Goal: Task Accomplishment & Management: Use online tool/utility

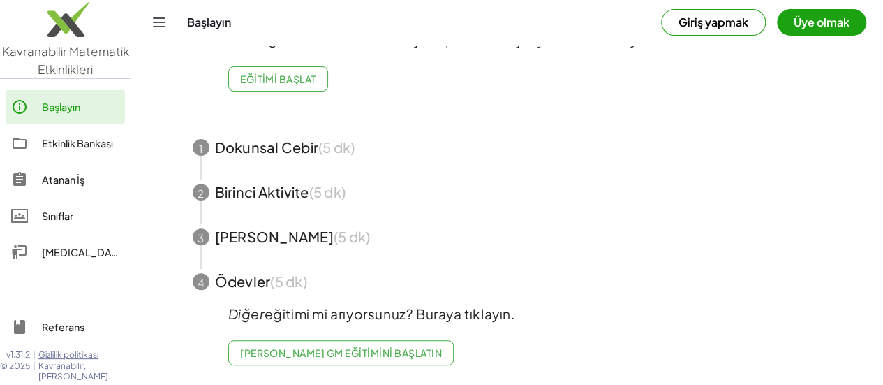
scroll to position [201, 0]
click at [346, 170] on span "button" at bounding box center [507, 147] width 663 height 45
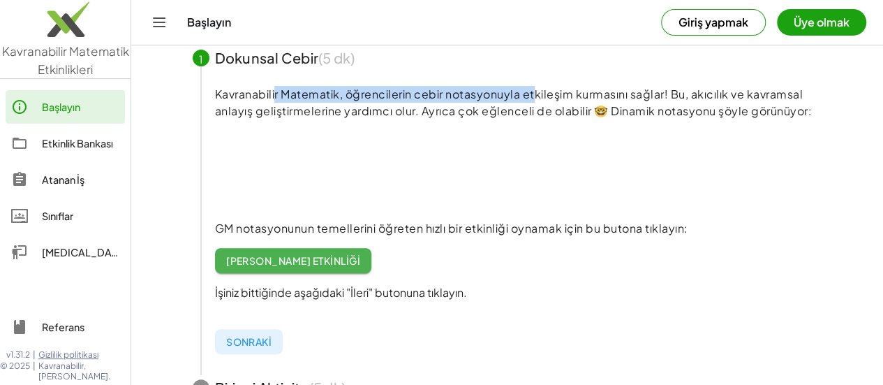
drag, startPoint x: 374, startPoint y: 195, endPoint x: 679, endPoint y: 201, distance: 304.4
click at [679, 118] on font "Kavranabilir Matematik, öğrencilerin cebir notasyonuyla etkileşim kurmasını sağ…" at bounding box center [514, 102] width 598 height 31
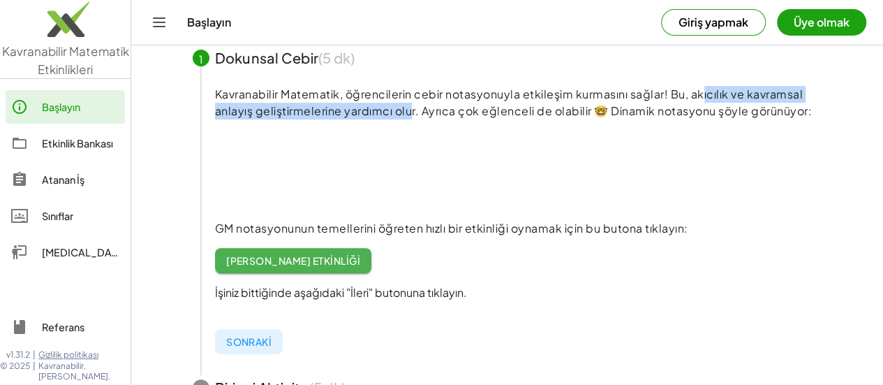
drag, startPoint x: 360, startPoint y: 216, endPoint x: 648, endPoint y: 223, distance: 288.4
click at [737, 118] on font "Kavranabilir Matematik, öğrencilerin cebir notasyonuyla etkileşim kurmasını sağ…" at bounding box center [514, 102] width 598 height 31
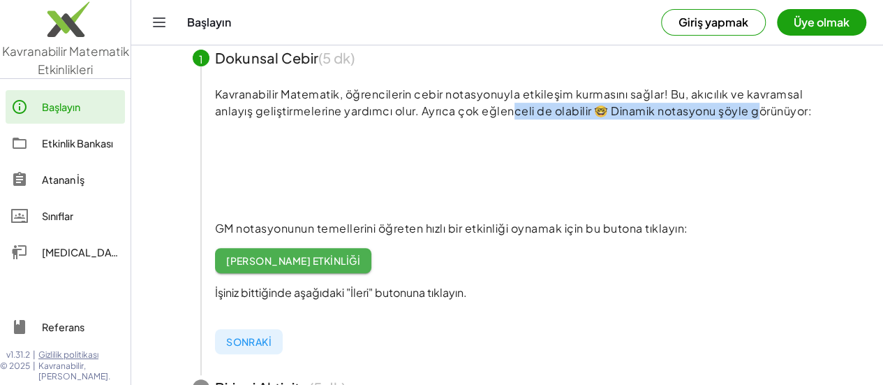
drag, startPoint x: 281, startPoint y: 243, endPoint x: 614, endPoint y: 234, distance: 333.1
click at [614, 118] on font "Kavranabilir Matematik, öğrencilerin cebir notasyonuyla etkileşim kurmasını sağ…" at bounding box center [514, 102] width 598 height 31
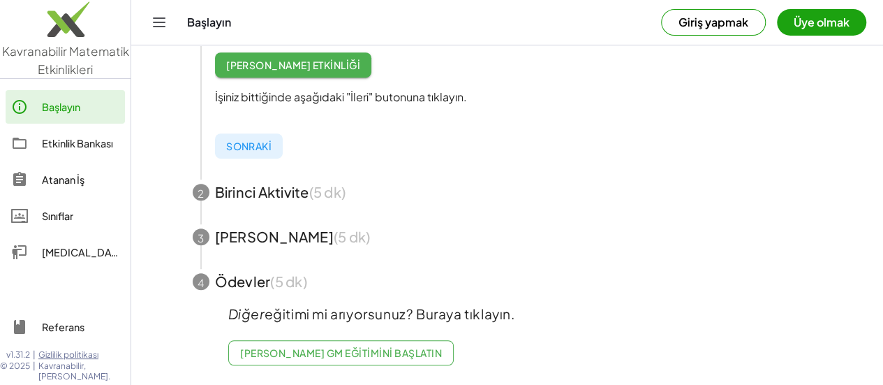
scroll to position [441, 0]
click at [303, 71] on font "Açık Giriş Etkinliği" at bounding box center [293, 65] width 134 height 13
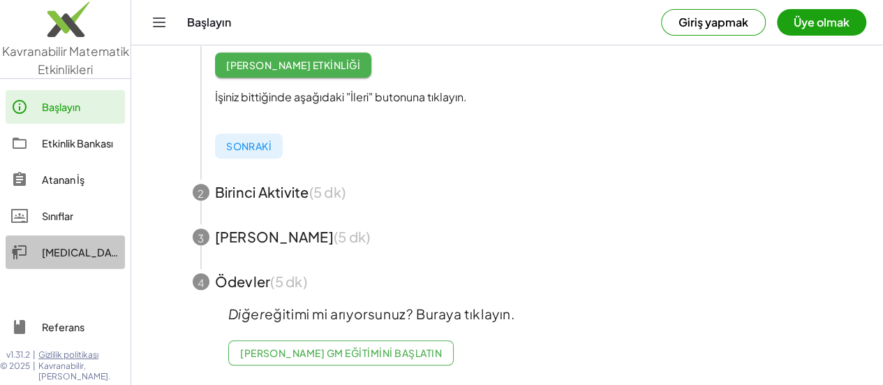
click at [79, 258] on font "Beyaz tahtalar" at bounding box center [103, 252] width 122 height 13
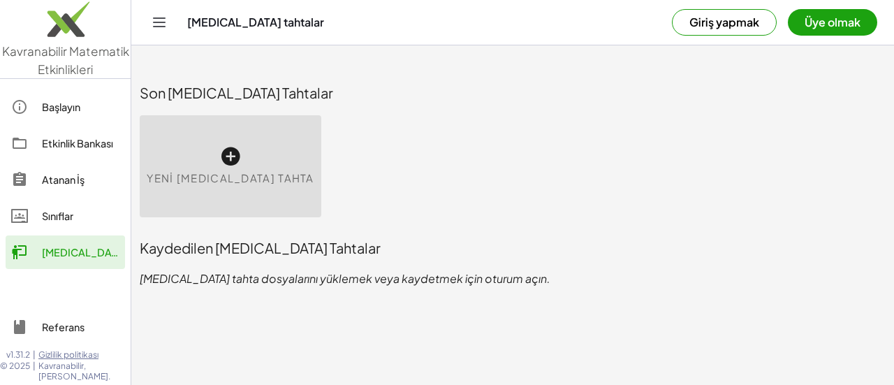
click at [242, 147] on icon at bounding box center [230, 156] width 22 height 22
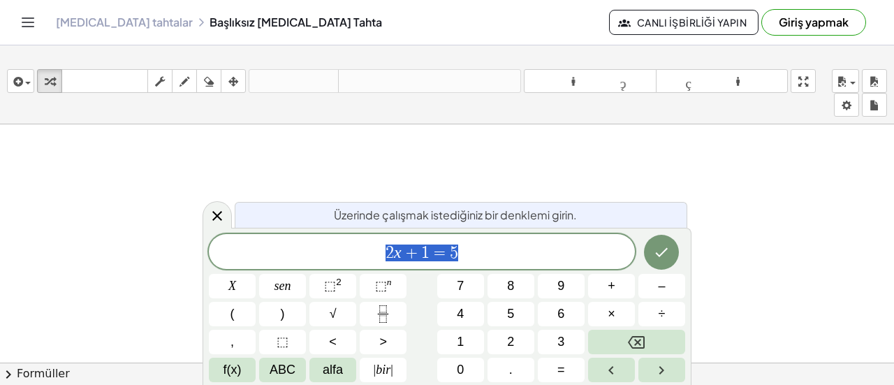
click at [513, 249] on span "2 x + 1 = 5" at bounding box center [422, 253] width 426 height 20
drag, startPoint x: 528, startPoint y: 258, endPoint x: 224, endPoint y: 251, distance: 303.7
click at [225, 251] on span "2 x + 1 = 5" at bounding box center [422, 253] width 426 height 20
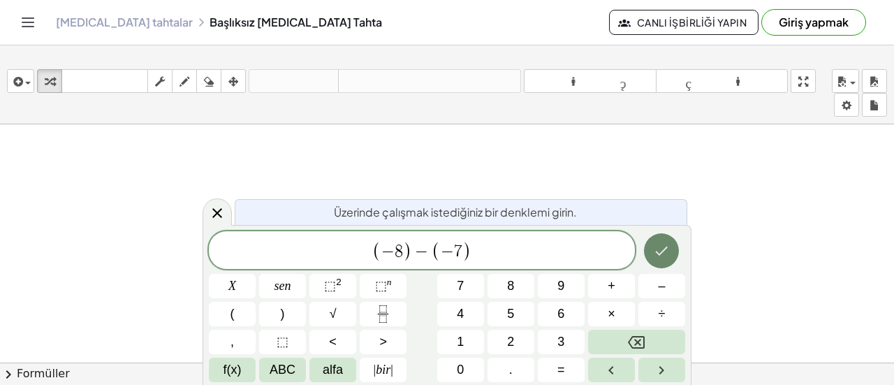
click at [662, 253] on icon "Tamamlamak" at bounding box center [661, 250] width 17 height 17
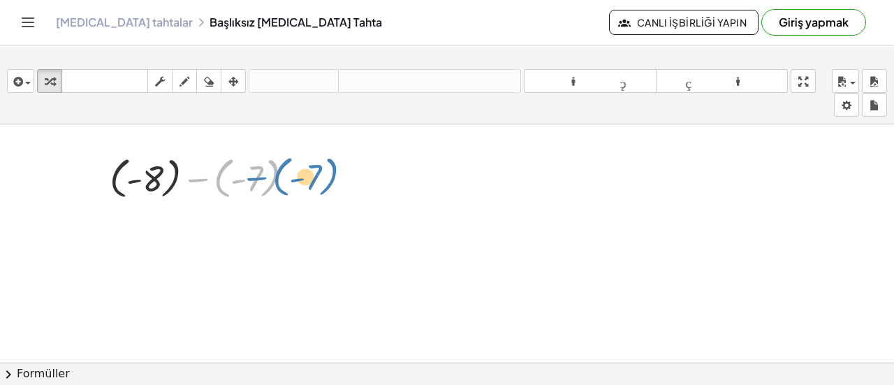
drag, startPoint x: 204, startPoint y: 181, endPoint x: 251, endPoint y: 177, distance: 47.7
click at [255, 177] on div at bounding box center [207, 176] width 209 height 51
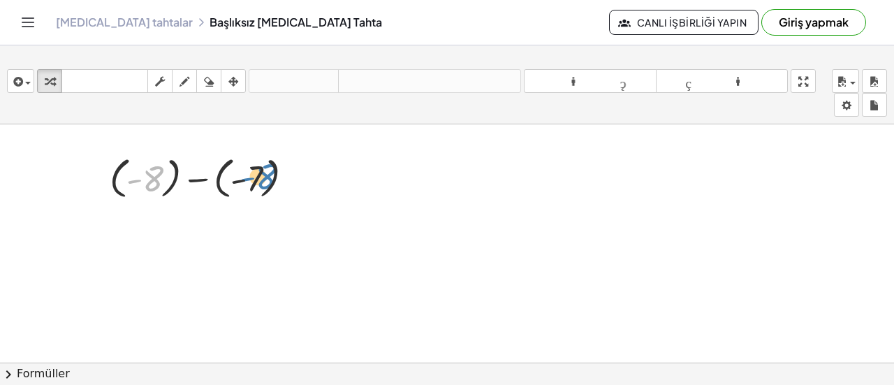
drag, startPoint x: 145, startPoint y: 179, endPoint x: 235, endPoint y: 198, distance: 91.2
click at [255, 172] on div at bounding box center [207, 176] width 209 height 51
drag, startPoint x: 239, startPoint y: 213, endPoint x: 155, endPoint y: 182, distance: 89.2
click at [155, 182] on div at bounding box center [207, 176] width 209 height 51
drag, startPoint x: 200, startPoint y: 185, endPoint x: 249, endPoint y: 181, distance: 49.0
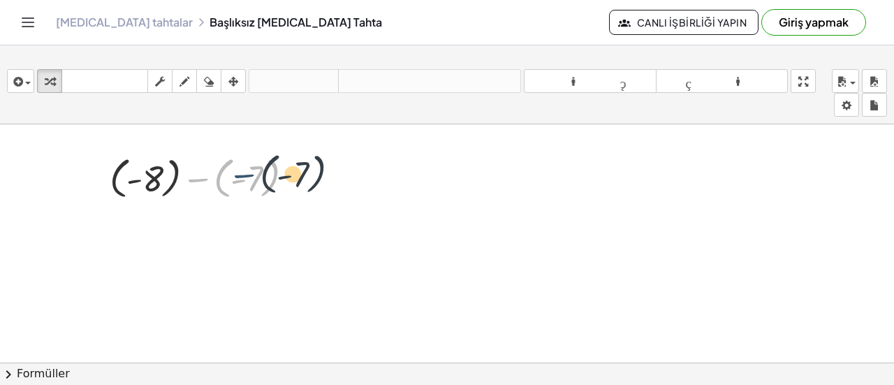
click at [249, 181] on div at bounding box center [207, 176] width 209 height 51
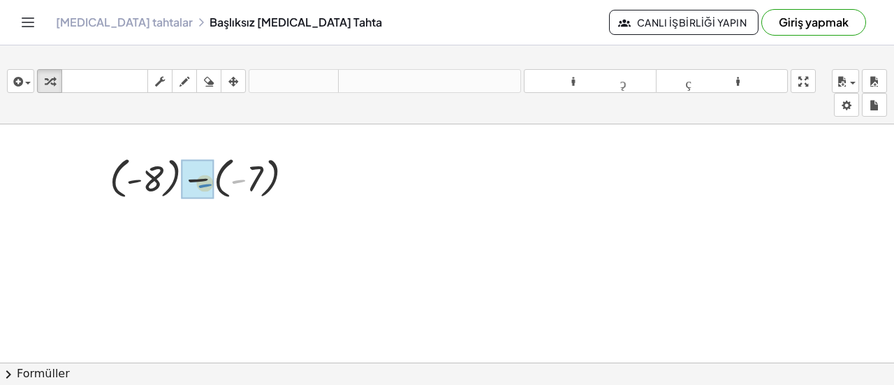
drag, startPoint x: 233, startPoint y: 177, endPoint x: 189, endPoint y: 188, distance: 45.4
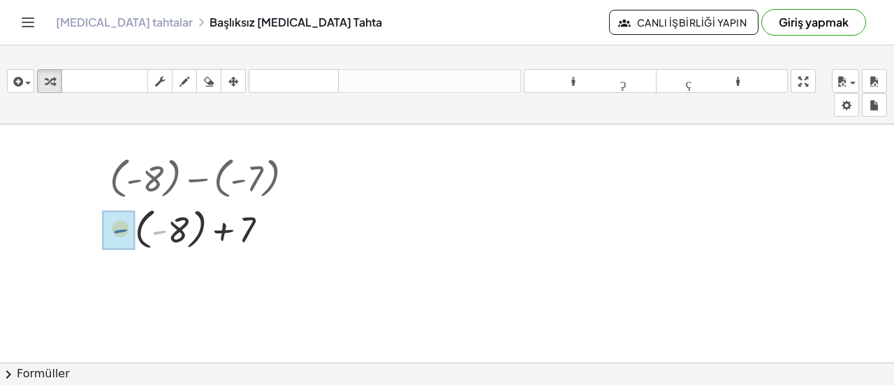
drag, startPoint x: 164, startPoint y: 232, endPoint x: 121, endPoint y: 227, distance: 42.9
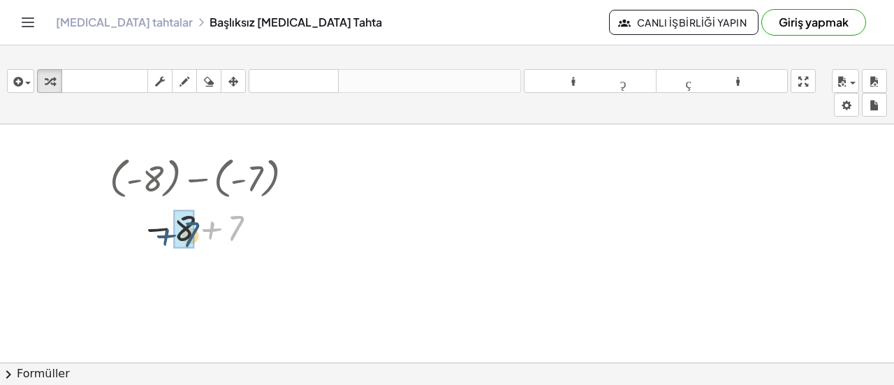
drag, startPoint x: 237, startPoint y: 228, endPoint x: 187, endPoint y: 238, distance: 51.2
click at [314, 295] on div "+ ( - 8 ) − ( - 7 ) + ( - 8 ) + 7 − 8 + 7 - 1" at bounding box center [202, 224] width 227 height 152
click at [160, 142] on div at bounding box center [447, 373] width 894 height 498
click at [164, 168] on div at bounding box center [207, 176] width 209 height 51
drag, startPoint x: 292, startPoint y: 178, endPoint x: 288, endPoint y: 186, distance: 8.7
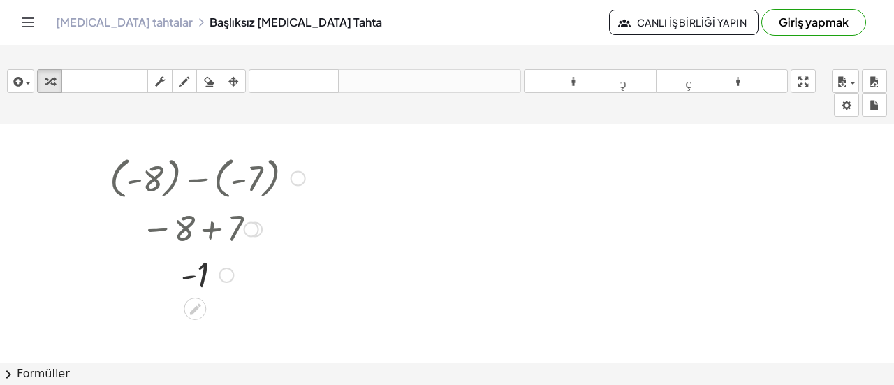
click at [292, 178] on div at bounding box center [297, 177] width 15 height 15
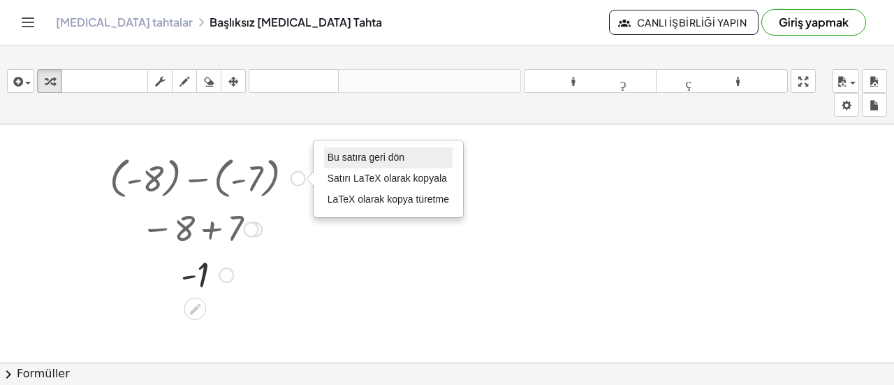
click at [368, 161] on font "Bu satıra geri dön" at bounding box center [365, 156] width 77 height 11
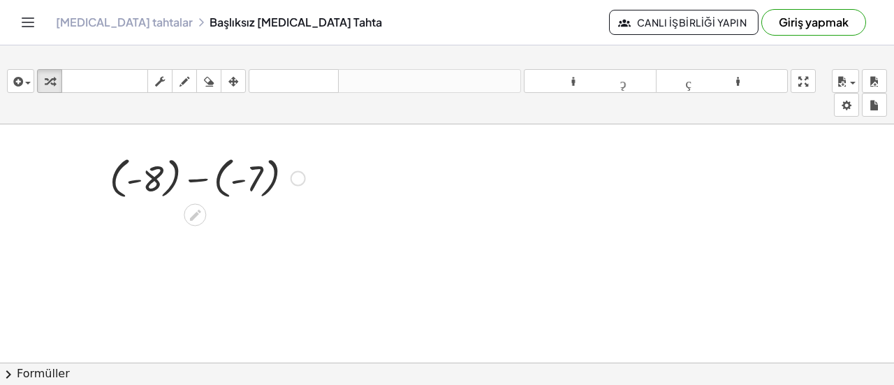
click at [300, 177] on div "Bu satıra geri dön Satırı LaTeX olarak kopyala LaTeX olarak kopya türetme" at bounding box center [297, 177] width 15 height 15
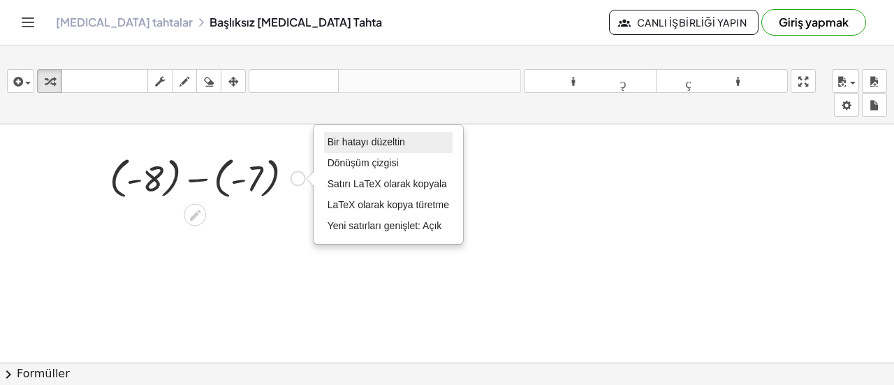
click at [371, 147] on font "Bir hatayı düzeltin" at bounding box center [365, 141] width 77 height 11
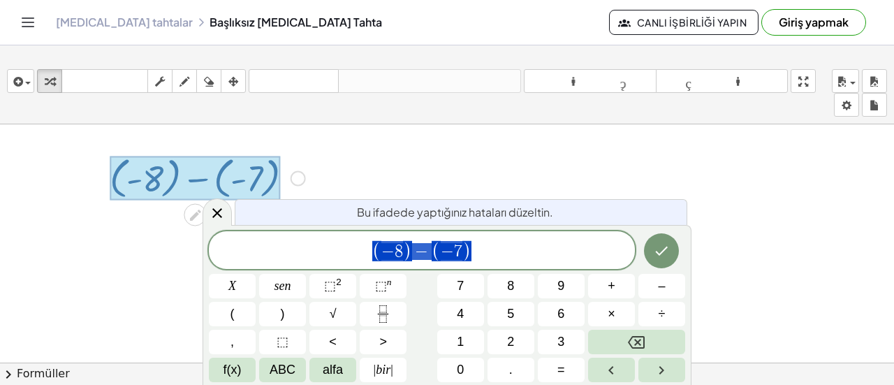
drag, startPoint x: 489, startPoint y: 246, endPoint x: 286, endPoint y: 244, distance: 203.9
click at [286, 244] on span "( − 8 ) − ( − 7 )" at bounding box center [422, 250] width 426 height 23
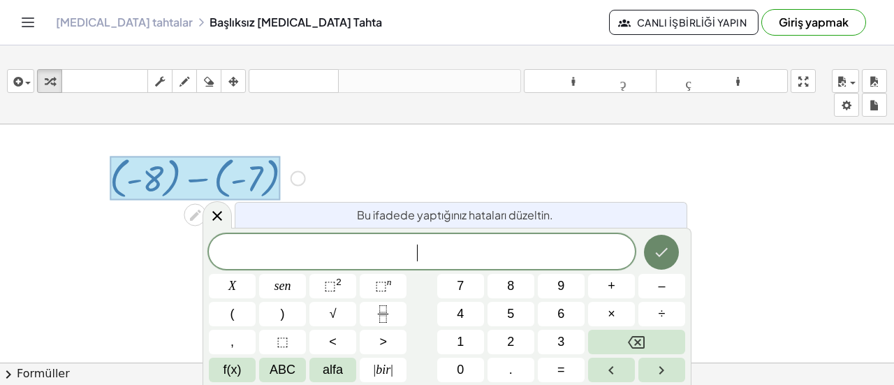
click at [669, 246] on icon "Tamamlamak" at bounding box center [661, 252] width 17 height 17
click at [441, 248] on span "​" at bounding box center [422, 253] width 426 height 20
click at [691, 257] on div at bounding box center [447, 373] width 894 height 498
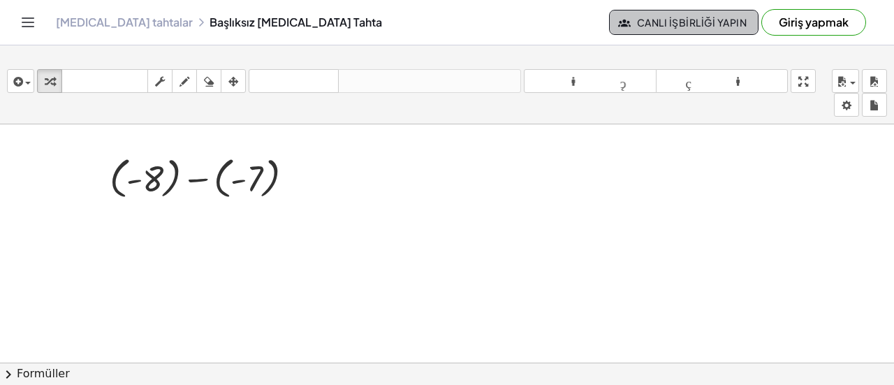
click at [637, 29] on font "Canlı İşbirliği Yapın" at bounding box center [692, 22] width 110 height 13
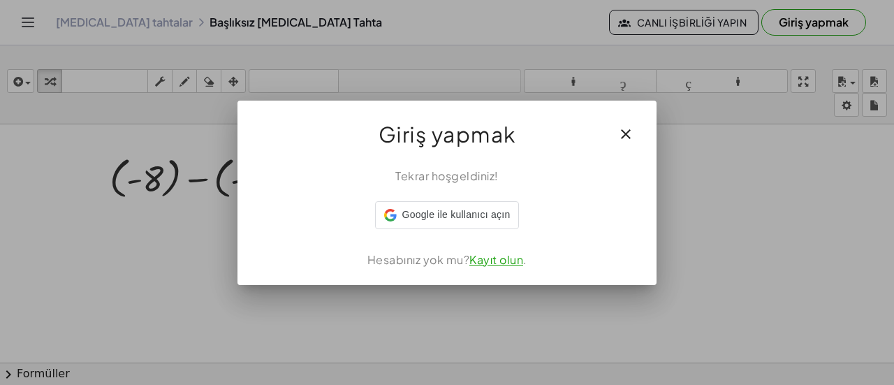
click at [621, 126] on icon "button" at bounding box center [625, 134] width 17 height 17
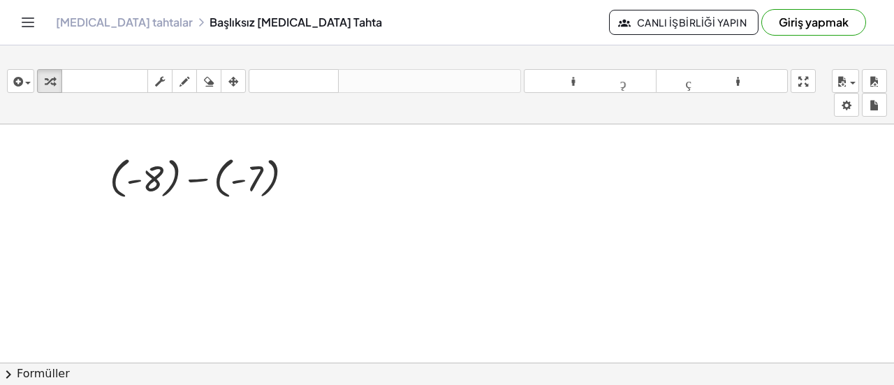
click at [36, 31] on icon "Gezinmeyi aç/kapat" at bounding box center [28, 22] width 17 height 17
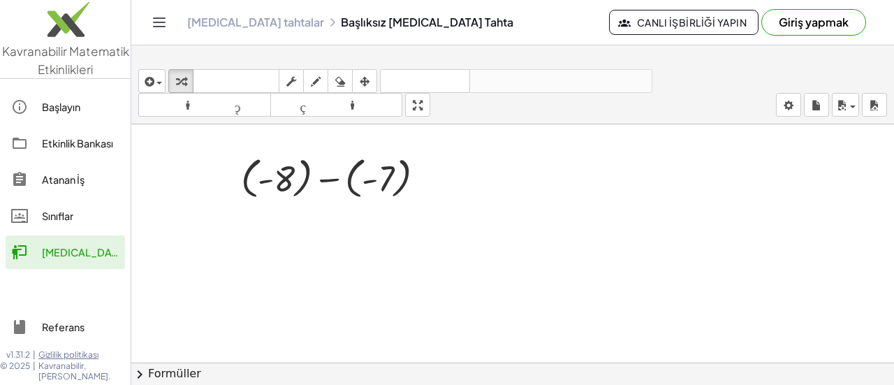
drag, startPoint x: 51, startPoint y: 143, endPoint x: 503, endPoint y: 59, distance: 459.4
click at [51, 143] on font "Etkinlik Bankası" at bounding box center [77, 143] width 71 height 13
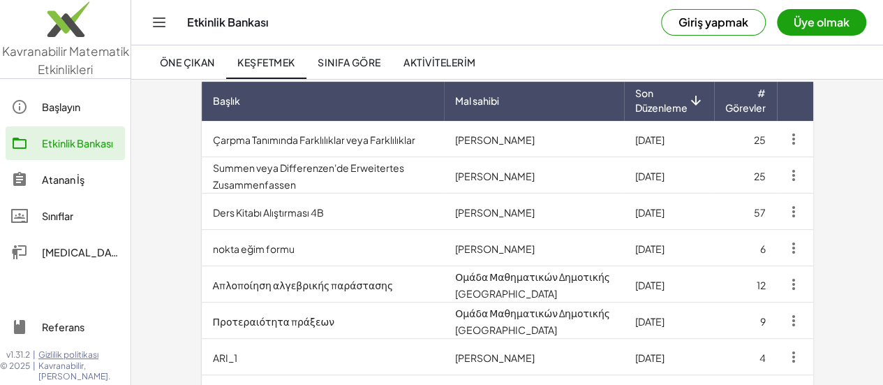
scroll to position [176, 0]
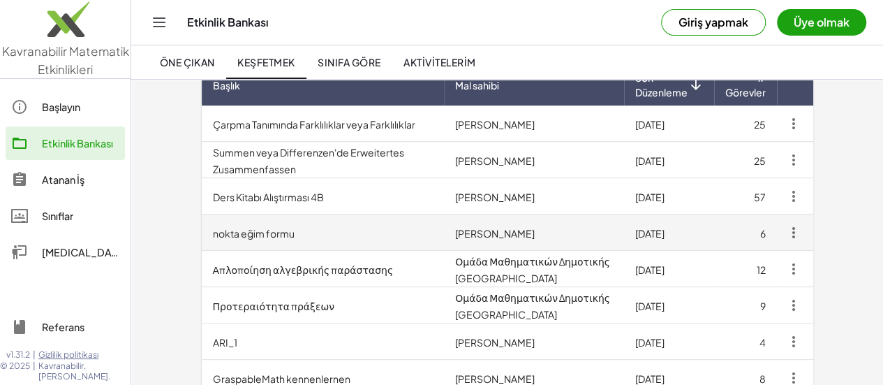
click at [348, 251] on td "nokta eğim formu" at bounding box center [323, 232] width 243 height 36
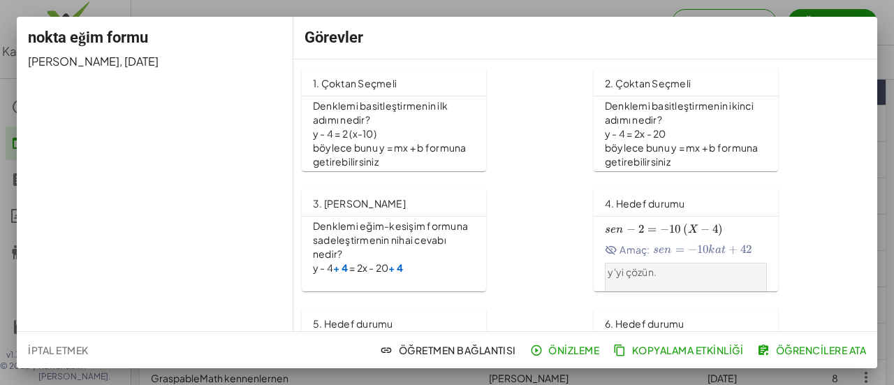
click at [394, 89] on font "1. Çoktan Seçmeli" at bounding box center [355, 83] width 84 height 13
drag, startPoint x: 863, startPoint y: 72, endPoint x: 862, endPoint y: 197, distance: 125.0
click at [862, 197] on div "1. Çoktan Seçmeli Denklemi basitleştirmenin ilk adımı nedir? y - 4 = 2 (x-10) b…" at bounding box center [585, 239] width 584 height 360
click at [399, 343] on font "Öğretmen Bağlantısı" at bounding box center [457, 349] width 117 height 13
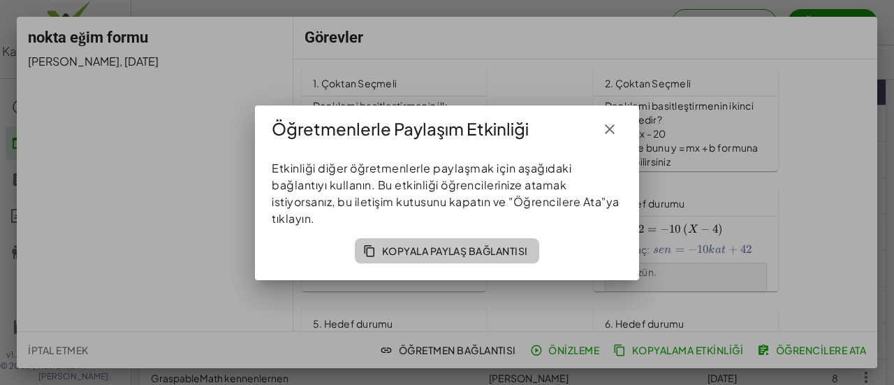
click at [459, 263] on button "Kopyala Paylaş Bağlantısı" at bounding box center [447, 250] width 184 height 25
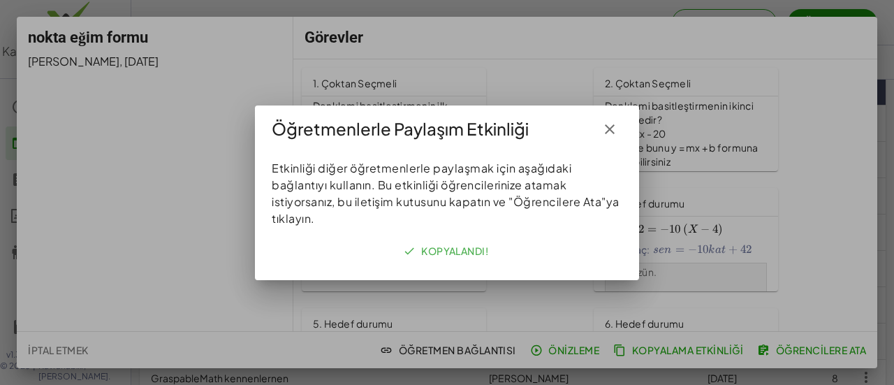
click at [59, 344] on div at bounding box center [447, 192] width 894 height 385
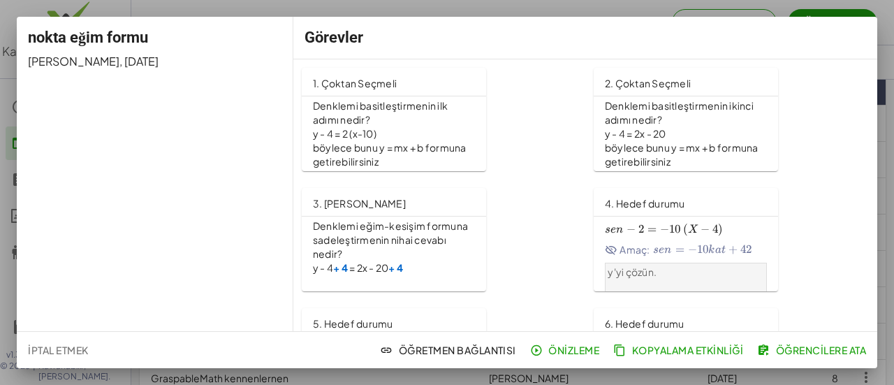
click at [59, 344] on font "İptal etmek" at bounding box center [58, 349] width 60 height 13
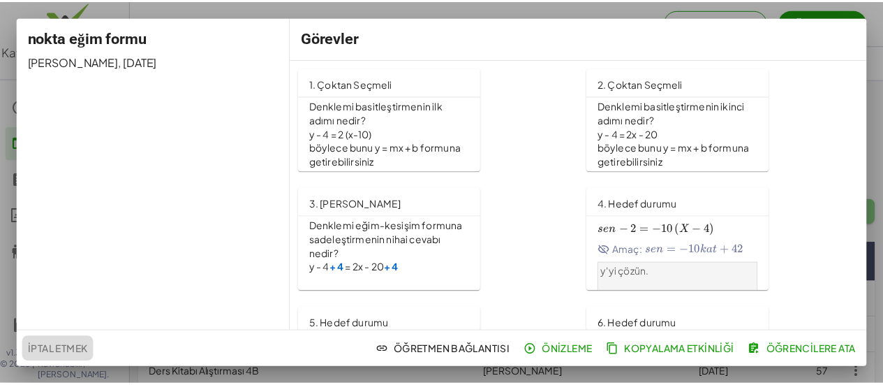
scroll to position [176, 0]
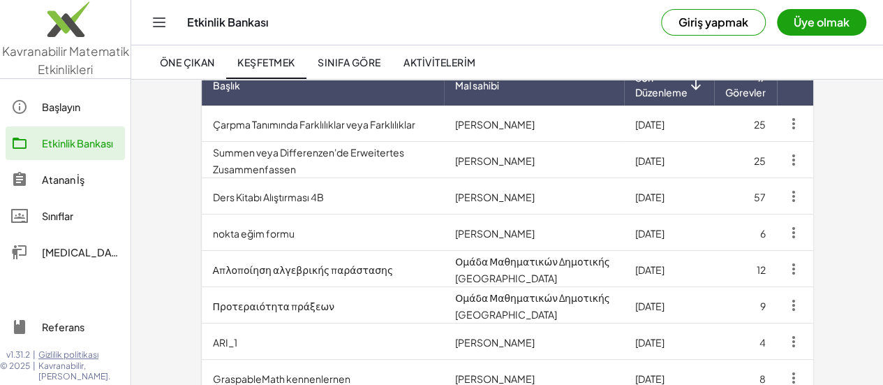
click at [77, 101] on font "Başlayın" at bounding box center [61, 107] width 38 height 13
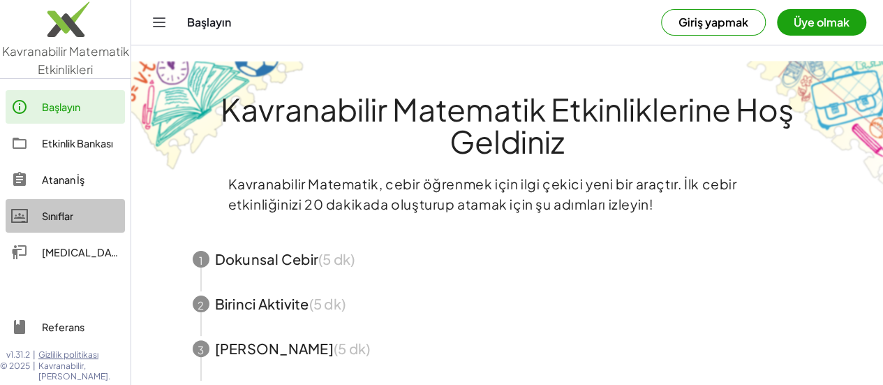
click at [63, 210] on font "Sınıflar" at bounding box center [57, 215] width 31 height 13
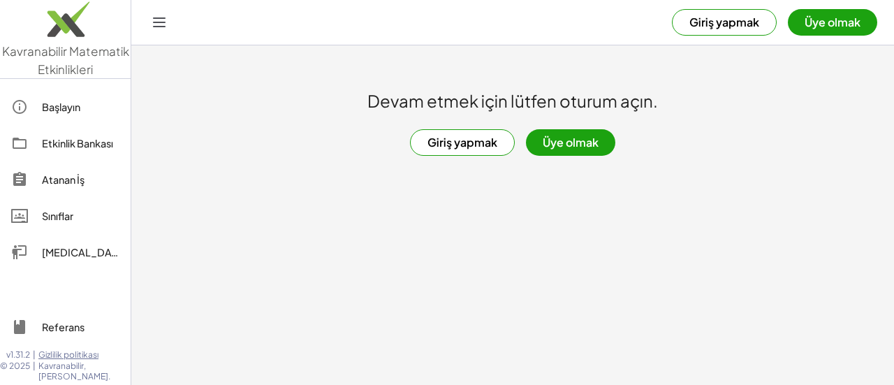
click at [70, 188] on div "Atanan İş" at bounding box center [80, 179] width 77 height 17
click at [42, 251] on div at bounding box center [26, 252] width 31 height 17
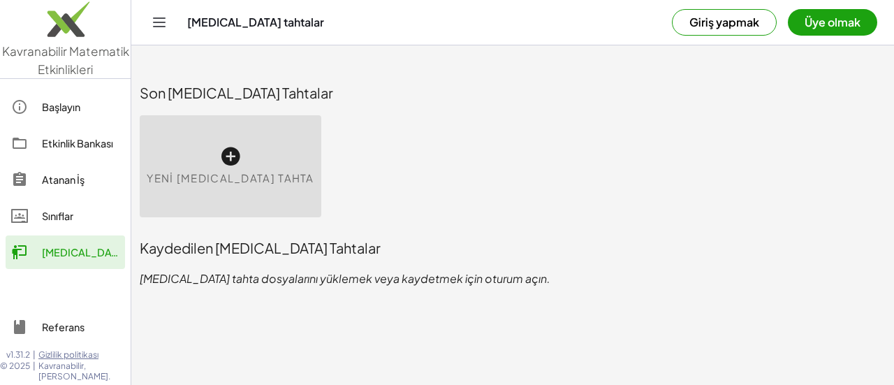
click at [294, 172] on div "Yeni Beyaz Tahta" at bounding box center [230, 166] width 181 height 102
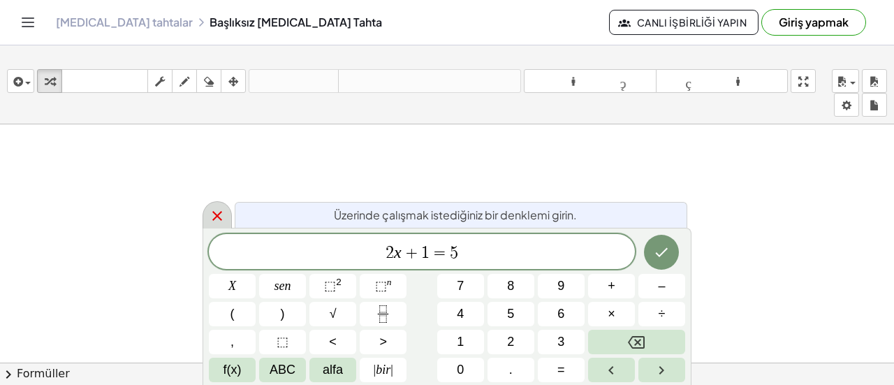
click at [218, 216] on icon at bounding box center [217, 215] width 17 height 17
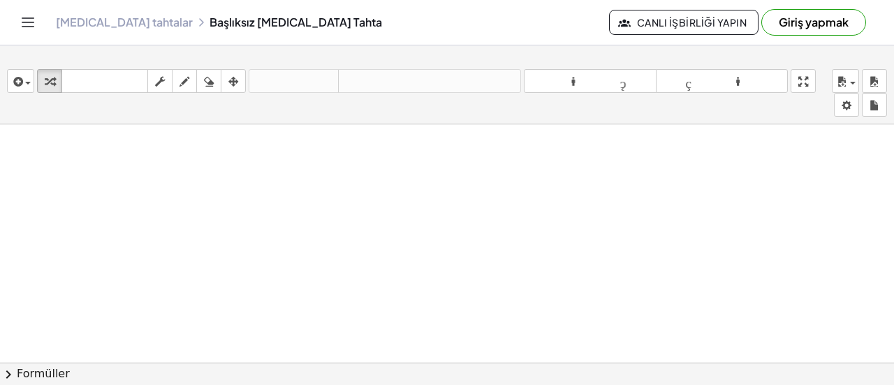
drag, startPoint x: 279, startPoint y: 202, endPoint x: 240, endPoint y: 205, distance: 38.5
click at [378, 265] on div at bounding box center [447, 373] width 894 height 498
click at [173, 77] on button "çizmek" at bounding box center [184, 81] width 25 height 24
drag, startPoint x: 235, startPoint y: 166, endPoint x: 268, endPoint y: 213, distance: 57.5
click at [266, 225] on div at bounding box center [447, 373] width 894 height 498
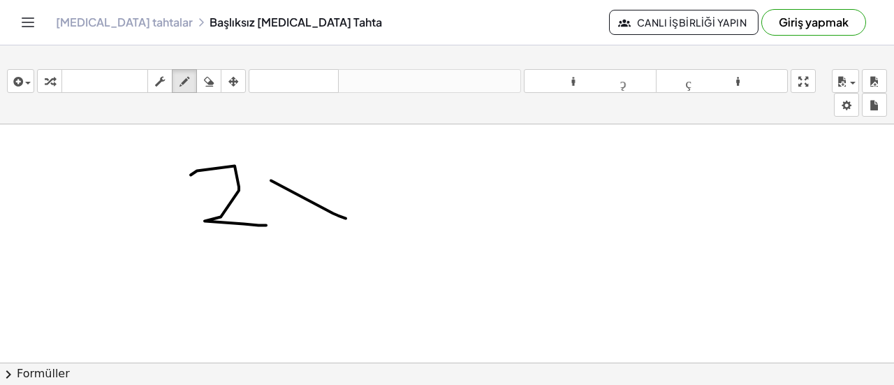
drag, startPoint x: 346, startPoint y: 218, endPoint x: 327, endPoint y: 177, distance: 45.6
click at [343, 212] on div at bounding box center [447, 373] width 894 height 498
drag, startPoint x: 295, startPoint y: 216, endPoint x: 318, endPoint y: 205, distance: 25.9
click at [295, 217] on div at bounding box center [447, 373] width 894 height 498
click at [442, 189] on div at bounding box center [447, 373] width 894 height 498
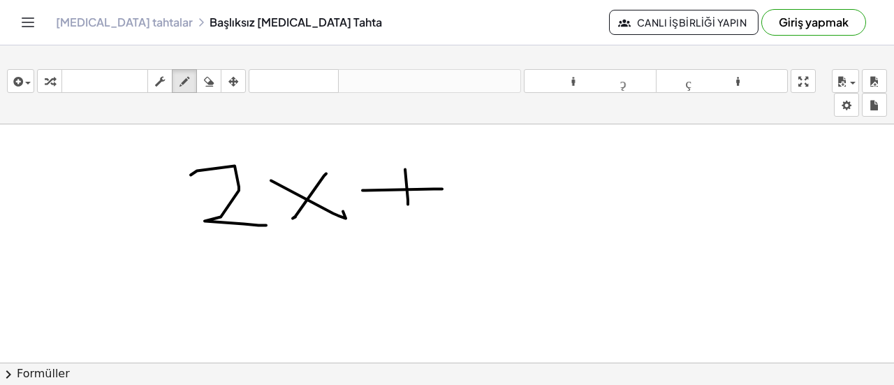
drag, startPoint x: 408, startPoint y: 200, endPoint x: 459, endPoint y: 168, distance: 60.2
click at [413, 216] on div at bounding box center [447, 373] width 894 height 498
drag, startPoint x: 502, startPoint y: 179, endPoint x: 497, endPoint y: 209, distance: 29.7
click at [492, 212] on div at bounding box center [447, 373] width 894 height 498
click at [620, 182] on div at bounding box center [447, 373] width 894 height 498
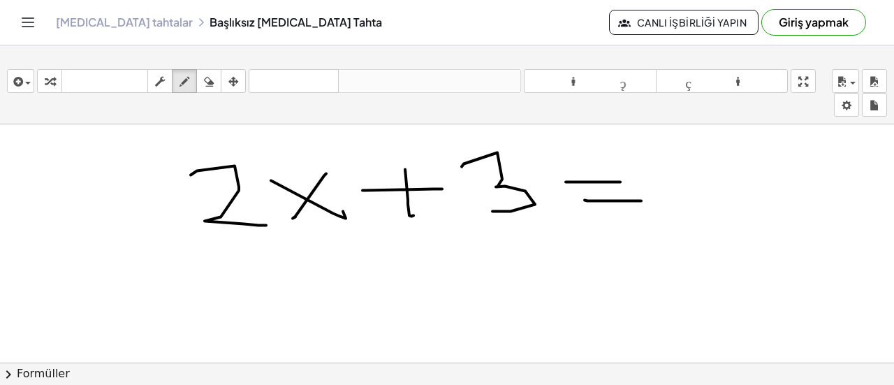
drag, startPoint x: 584, startPoint y: 200, endPoint x: 647, endPoint y: 192, distance: 63.4
click at [644, 200] on div at bounding box center [447, 373] width 894 height 498
drag, startPoint x: 699, startPoint y: 156, endPoint x: 676, endPoint y: 220, distance: 68.2
click at [688, 223] on div at bounding box center [447, 373] width 894 height 498
click at [459, 265] on div at bounding box center [447, 373] width 894 height 498
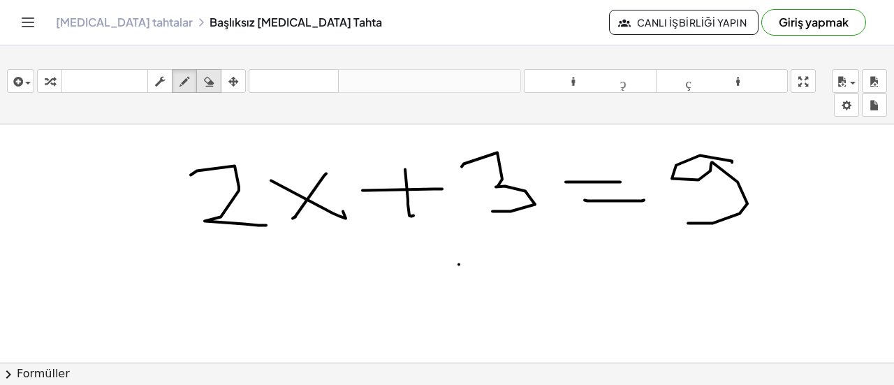
click at [209, 80] on icon "button" at bounding box center [209, 81] width 10 height 17
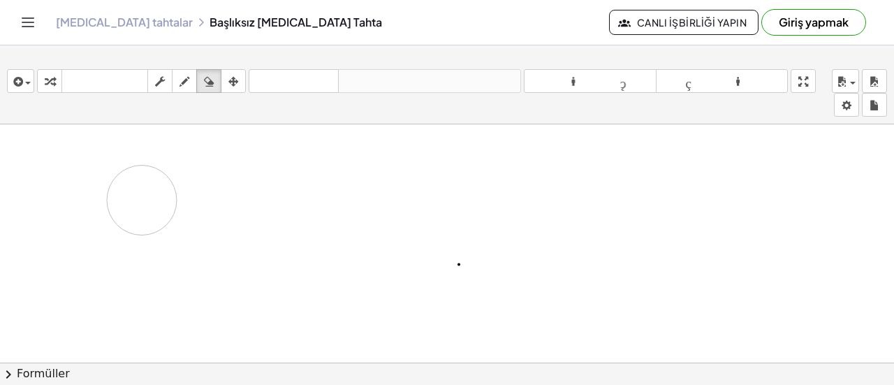
drag, startPoint x: 265, startPoint y: 173, endPoint x: 121, endPoint y: 170, distance: 143.1
click at [139, 198] on div at bounding box center [447, 373] width 894 height 498
click at [19, 75] on icon "button" at bounding box center [16, 81] width 13 height 17
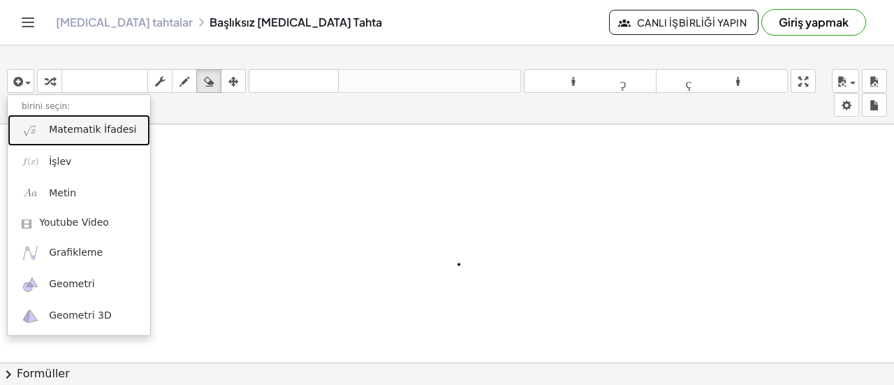
click at [90, 143] on link "Matematik İfadesi" at bounding box center [79, 129] width 142 height 31
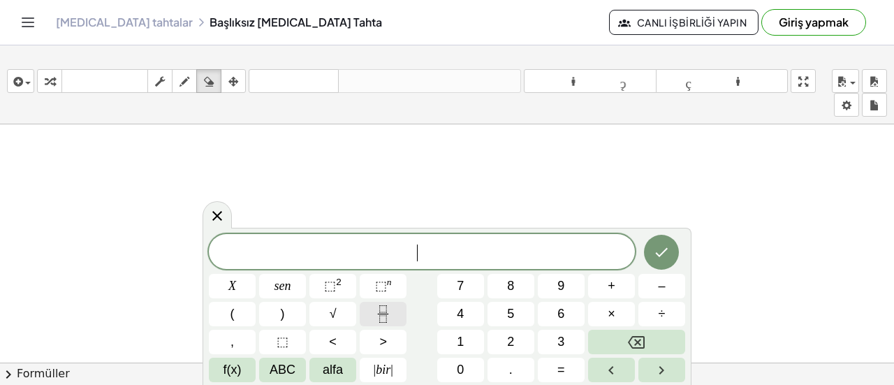
click at [391, 311] on icon "Kesir" at bounding box center [382, 313] width 17 height 17
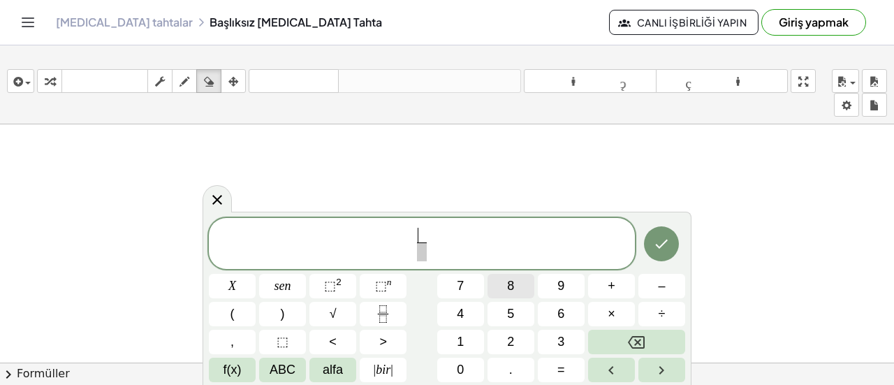
click at [518, 292] on button "8" at bounding box center [510, 286] width 47 height 24
click at [425, 250] on span at bounding box center [421, 251] width 10 height 19
click at [509, 309] on font "5" at bounding box center [510, 313] width 7 height 14
click at [414, 232] on span "8 5 ​ ​" at bounding box center [421, 245] width 17 height 34
click at [419, 232] on span "8" at bounding box center [421, 234] width 8 height 15
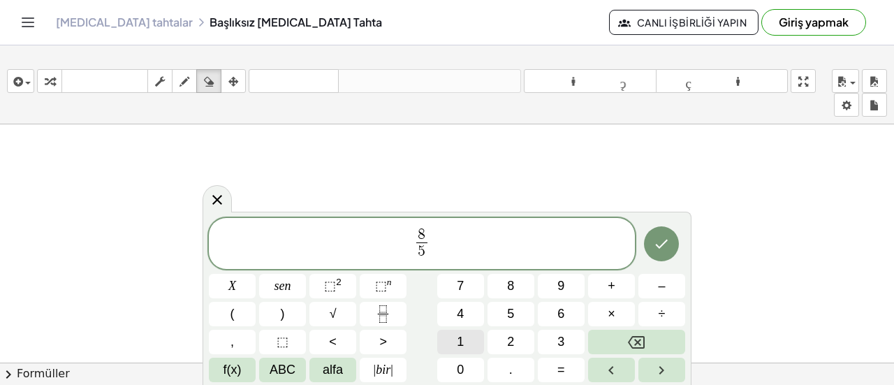
click at [461, 336] on font "1" at bounding box center [460, 341] width 7 height 14
click at [424, 253] on span "5" at bounding box center [422, 251] width 18 height 19
click at [470, 346] on button "1" at bounding box center [460, 341] width 47 height 24
click at [670, 252] on button "Tamamlamak" at bounding box center [661, 243] width 35 height 35
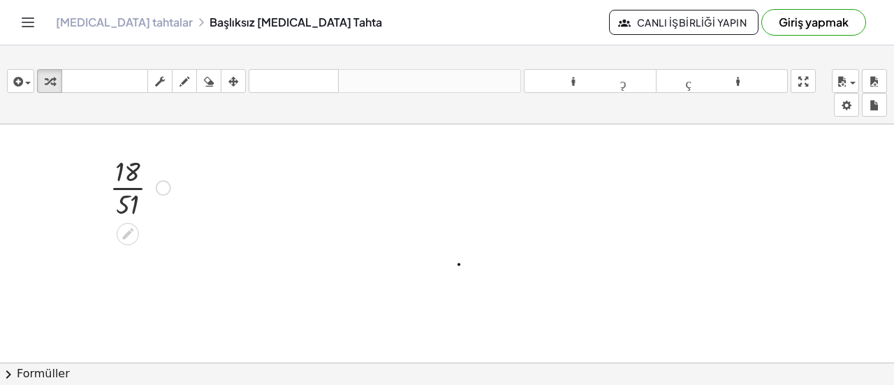
click at [133, 168] on div at bounding box center [140, 186] width 75 height 70
click at [130, 167] on div at bounding box center [140, 186] width 75 height 70
click at [123, 175] on div at bounding box center [140, 186] width 75 height 70
click at [129, 165] on div at bounding box center [140, 186] width 75 height 70
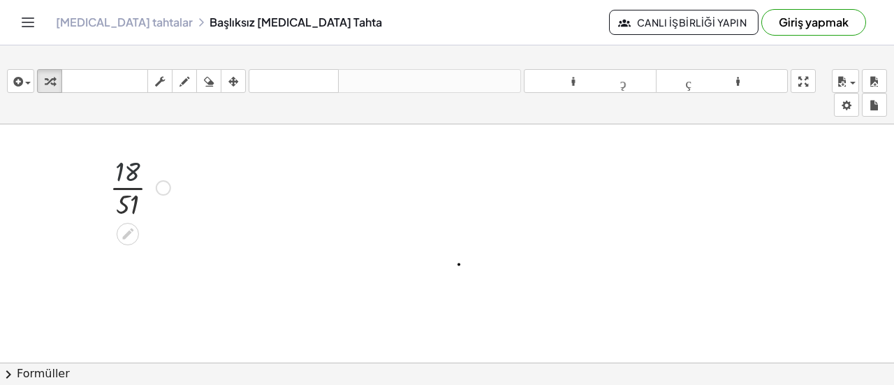
click at [129, 165] on div at bounding box center [140, 186] width 75 height 70
drag, startPoint x: 129, startPoint y: 165, endPoint x: 128, endPoint y: 191, distance: 25.2
click at [129, 168] on div at bounding box center [140, 186] width 75 height 70
click at [129, 203] on div at bounding box center [140, 186] width 75 height 70
click at [128, 202] on div at bounding box center [139, 186] width 71 height 70
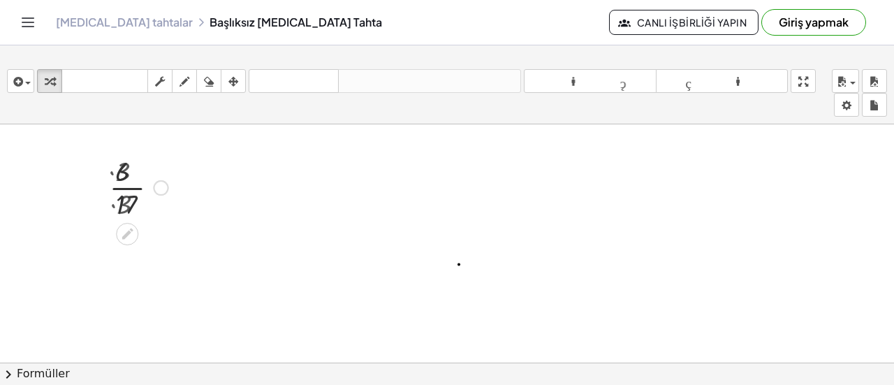
click at [128, 202] on div at bounding box center [139, 186] width 71 height 70
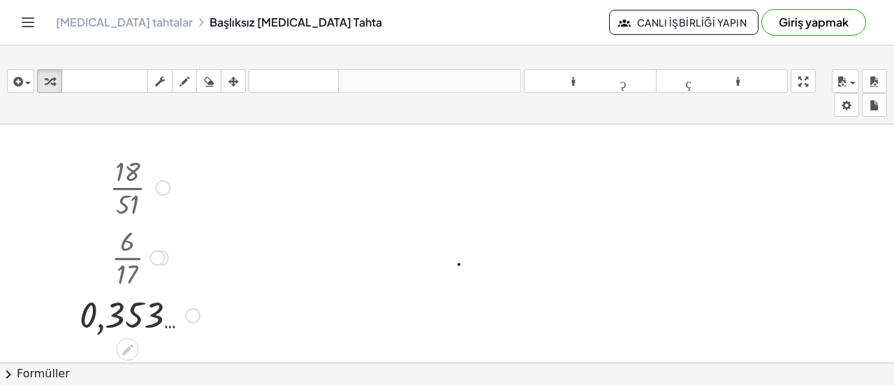
click at [193, 316] on div at bounding box center [192, 315] width 15 height 15
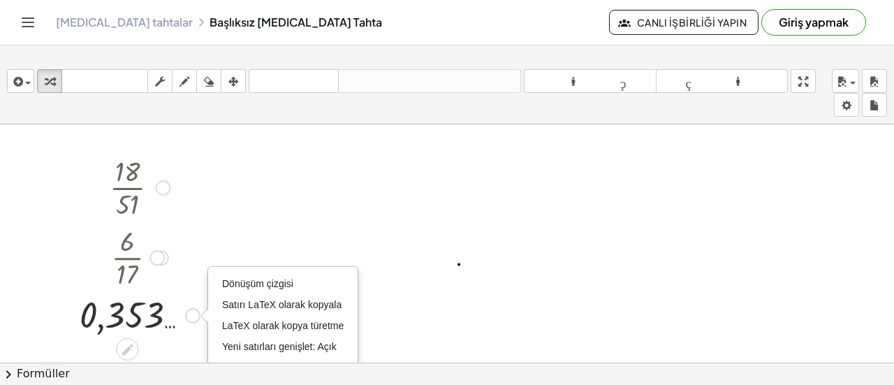
click at [165, 189] on div at bounding box center [162, 187] width 15 height 15
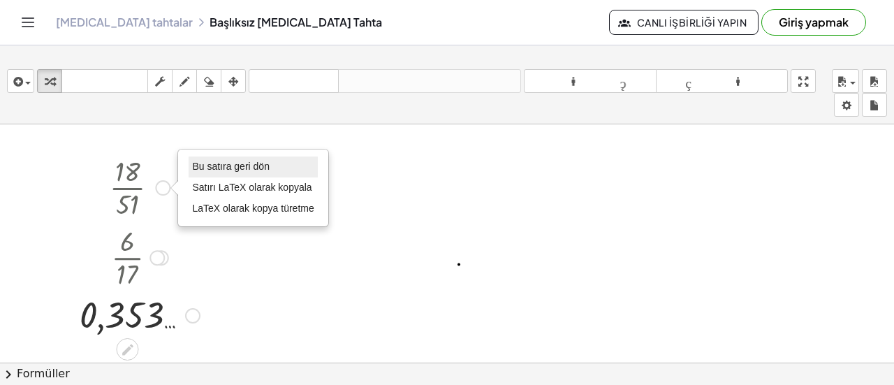
click at [221, 170] on font "Bu satıra geri dön" at bounding box center [230, 166] width 77 height 11
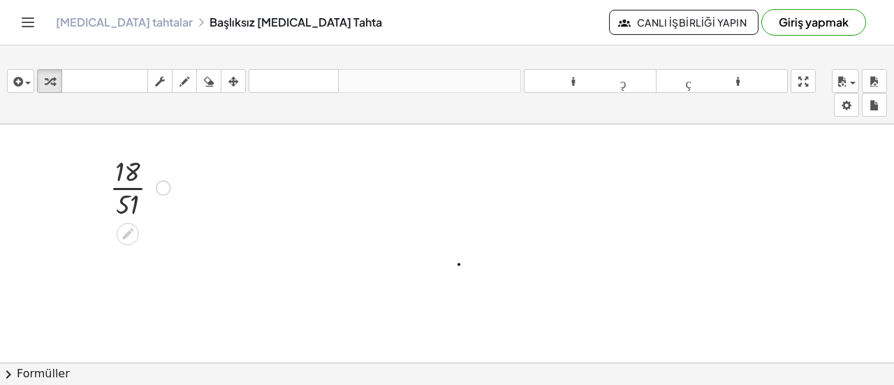
click at [123, 171] on div at bounding box center [140, 186] width 75 height 70
click at [125, 182] on div at bounding box center [140, 186] width 75 height 70
click at [125, 182] on div at bounding box center [139, 186] width 71 height 70
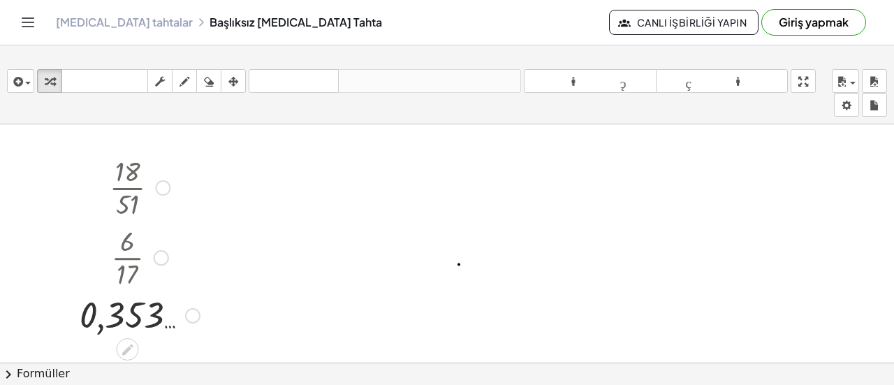
click at [127, 252] on div at bounding box center [140, 256] width 134 height 70
click at [127, 267] on div at bounding box center [140, 256] width 134 height 70
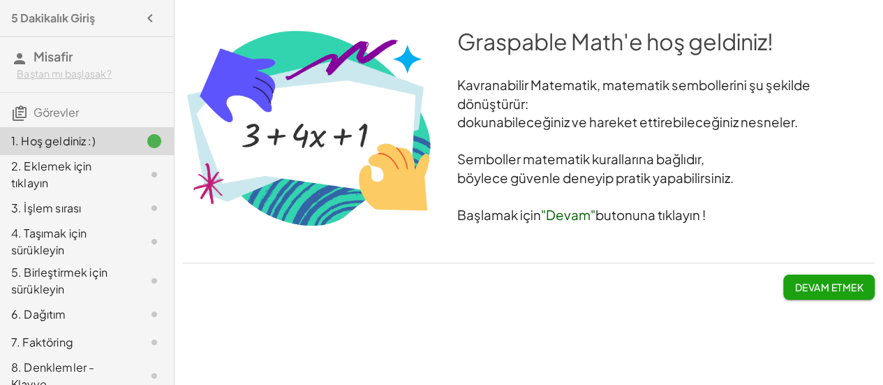
scroll to position [31, 0]
click at [821, 293] on font "Devam etmek" at bounding box center [829, 287] width 68 height 13
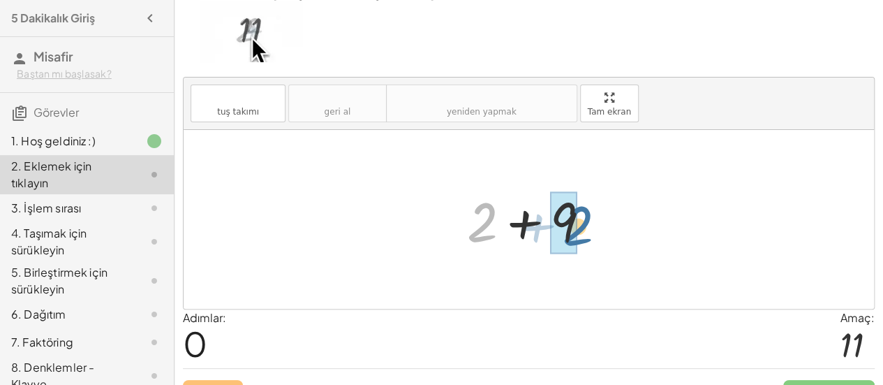
drag, startPoint x: 487, startPoint y: 235, endPoint x: 561, endPoint y: 276, distance: 84.7
click at [582, 237] on div at bounding box center [534, 220] width 149 height 72
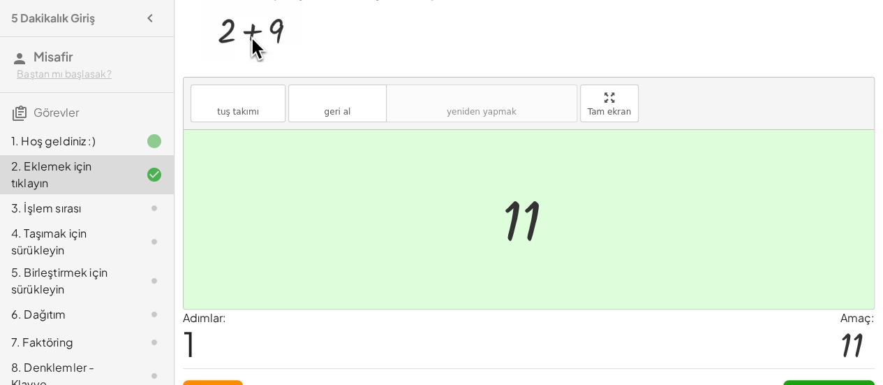
click at [258, 62] on img at bounding box center [251, 31] width 103 height 61
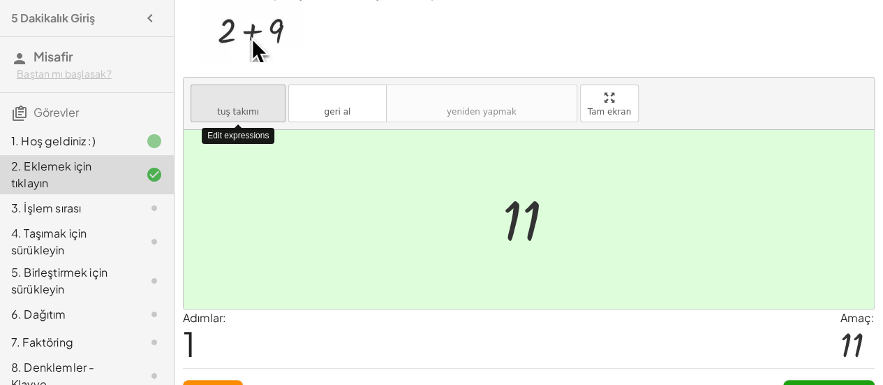
click at [247, 106] on icon "klavye" at bounding box center [238, 97] width 80 height 17
click at [353, 198] on div at bounding box center [529, 219] width 690 height 179
drag, startPoint x: 357, startPoint y: 262, endPoint x: 335, endPoint y: 143, distance: 121.3
click at [358, 239] on div at bounding box center [529, 219] width 690 height 179
click at [307, 66] on p at bounding box center [529, 33] width 692 height 64
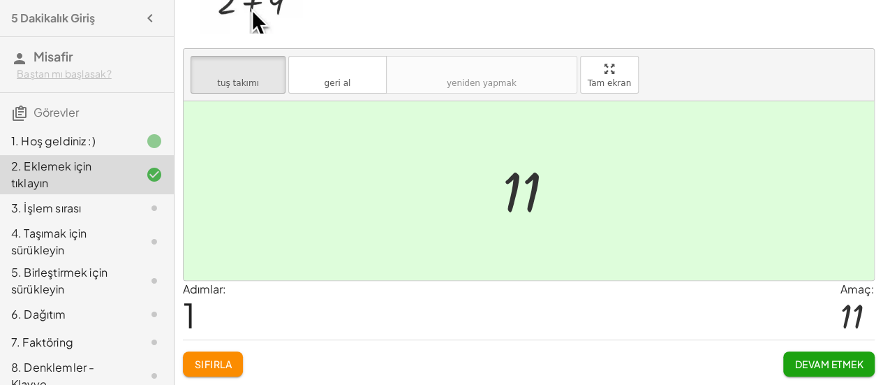
scroll to position [90, 0]
click at [830, 354] on button "Devam etmek" at bounding box center [828, 363] width 91 height 25
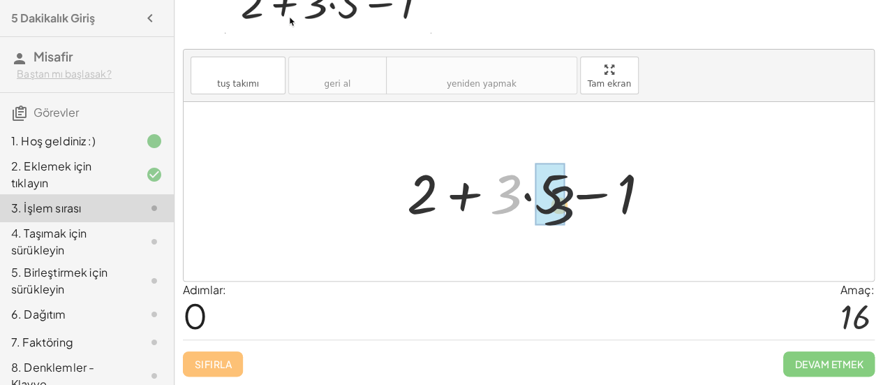
drag, startPoint x: 549, startPoint y: 248, endPoint x: 561, endPoint y: 239, distance: 14.5
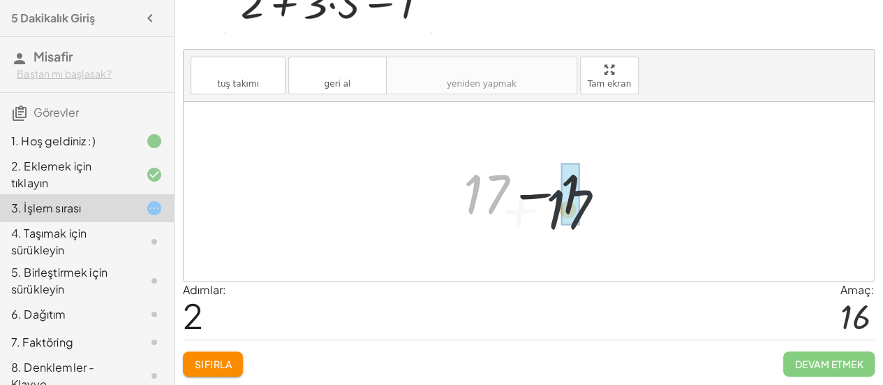
drag, startPoint x: 482, startPoint y: 233, endPoint x: 575, endPoint y: 244, distance: 92.7
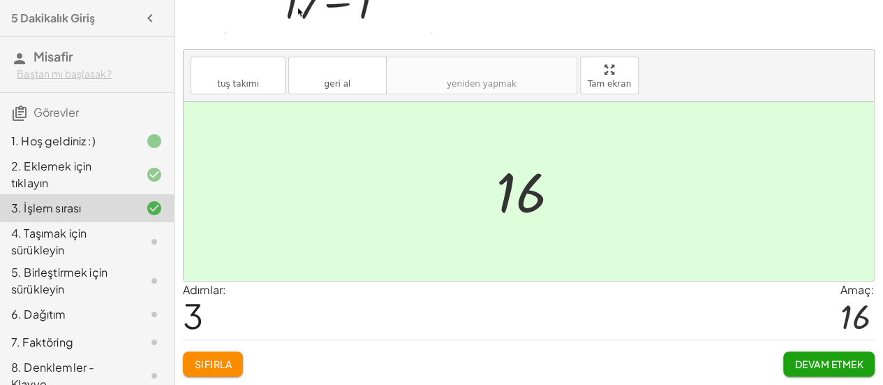
click at [514, 224] on div at bounding box center [533, 191] width 89 height 69
drag, startPoint x: 813, startPoint y: 369, endPoint x: 797, endPoint y: 368, distance: 16.1
click at [809, 369] on font "Devam etmek" at bounding box center [829, 363] width 68 height 13
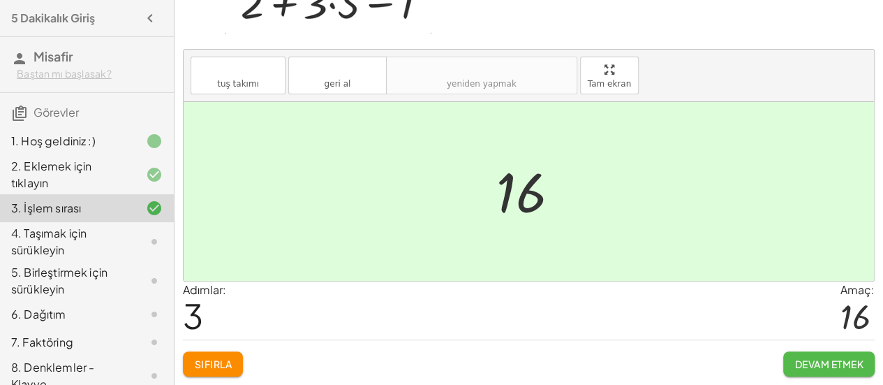
scroll to position [103, 0]
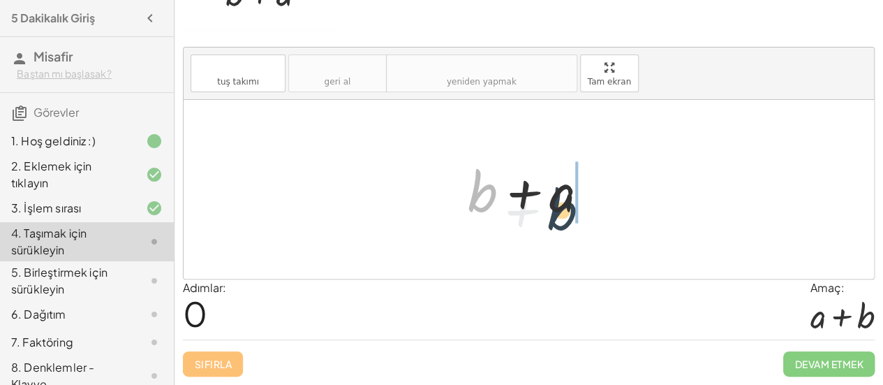
drag, startPoint x: 531, startPoint y: 205, endPoint x: 557, endPoint y: 192, distance: 29.4
click at [557, 192] on div at bounding box center [534, 190] width 146 height 72
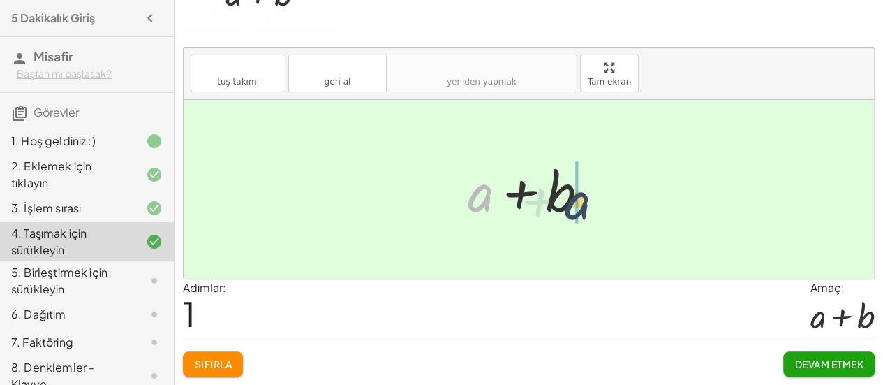
click at [578, 185] on div at bounding box center [534, 190] width 146 height 72
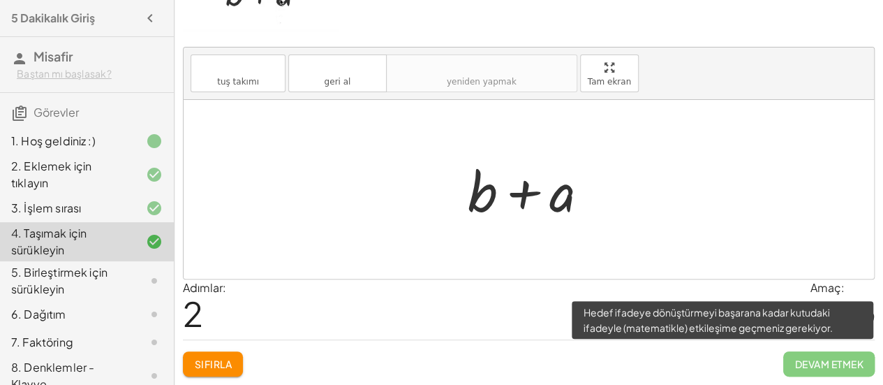
click at [783, 363] on span "Devam etmek" at bounding box center [828, 363] width 91 height 25
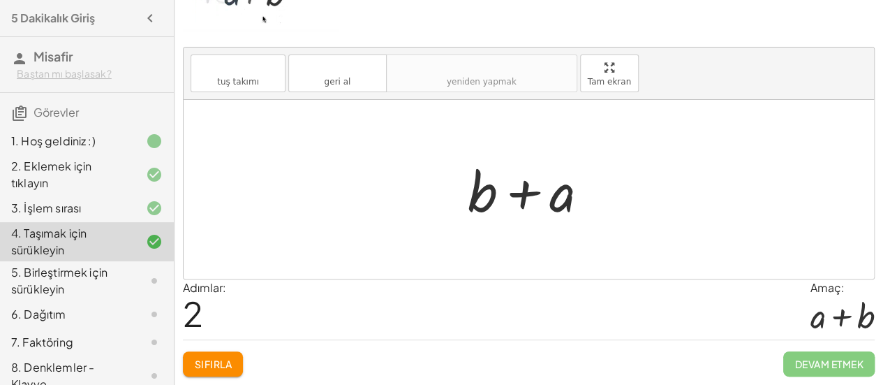
click at [390, 279] on div "Adımlar: 2 Amaç: + a + b" at bounding box center [529, 309] width 692 height 60
drag, startPoint x: 527, startPoint y: 184, endPoint x: 565, endPoint y: 184, distance: 38.4
click at [565, 184] on div at bounding box center [534, 190] width 146 height 72
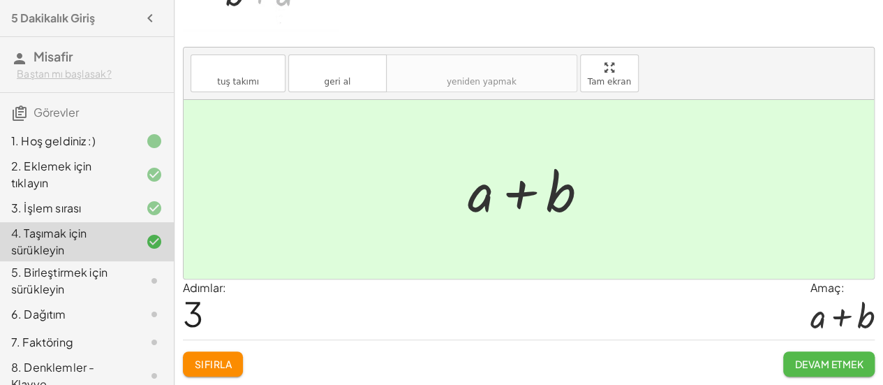
click at [831, 357] on font "Devam etmek" at bounding box center [829, 363] width 68 height 13
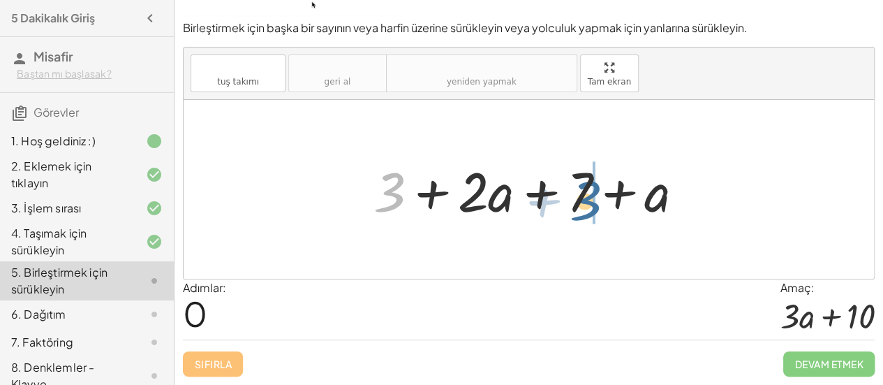
drag, startPoint x: 554, startPoint y: 239, endPoint x: 587, endPoint y: 229, distance: 35.1
click at [602, 220] on div at bounding box center [534, 190] width 336 height 72
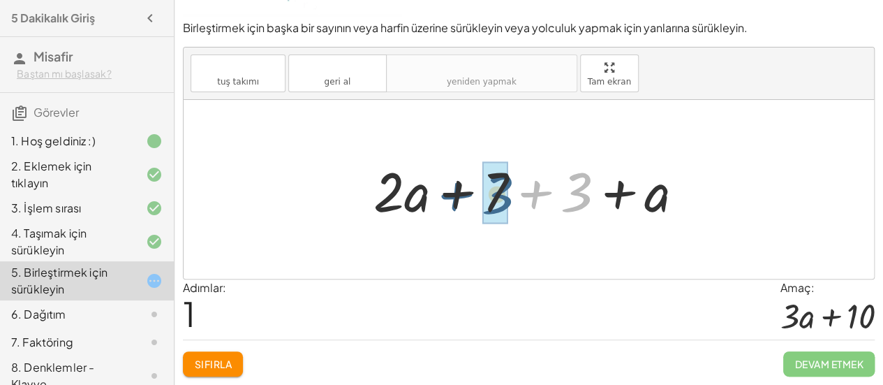
drag, startPoint x: 577, startPoint y: 220, endPoint x: 498, endPoint y: 221, distance: 79.6
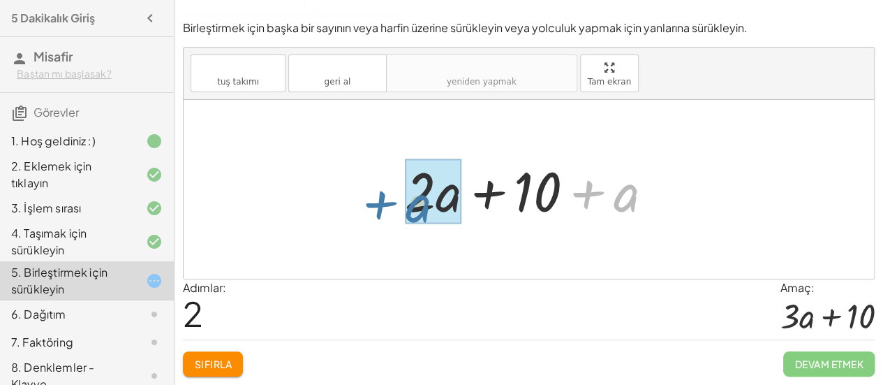
drag, startPoint x: 521, startPoint y: 250, endPoint x: 420, endPoint y: 237, distance: 101.4
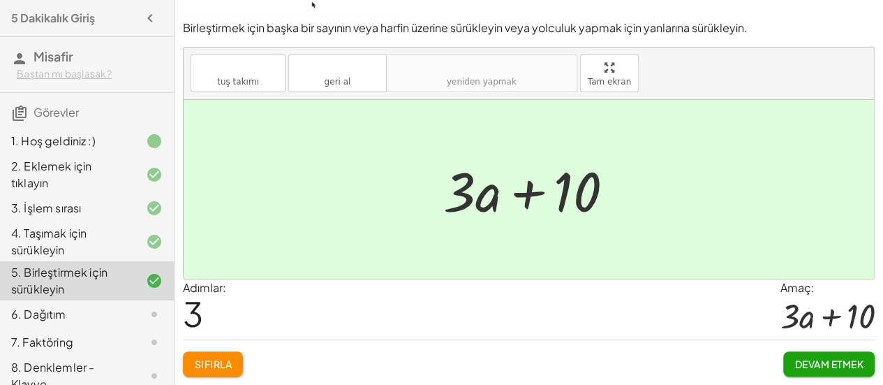
click at [822, 362] on font "Devam etmek" at bounding box center [829, 363] width 68 height 13
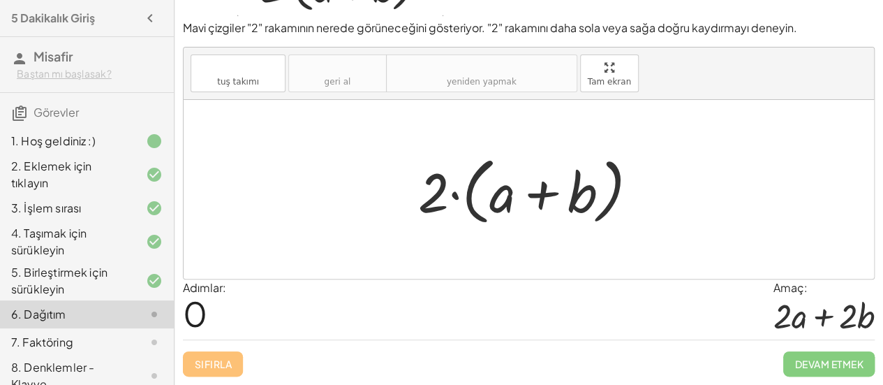
scroll to position [131, 0]
drag, startPoint x: 449, startPoint y: 163, endPoint x: 506, endPoint y: 181, distance: 60.1
click at [506, 181] on div at bounding box center [533, 189] width 245 height 80
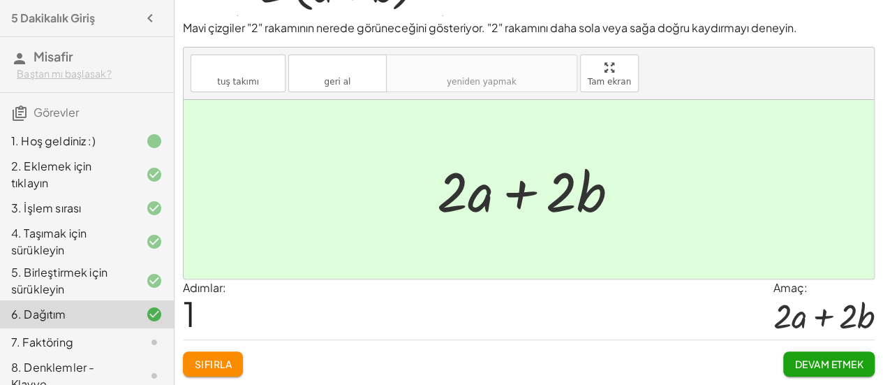
click at [795, 357] on font "Devam etmek" at bounding box center [829, 363] width 68 height 13
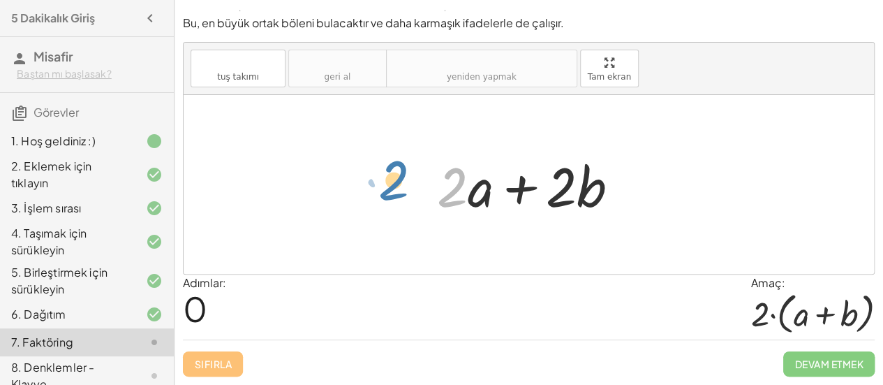
drag, startPoint x: 454, startPoint y: 179, endPoint x: 394, endPoint y: 171, distance: 59.9
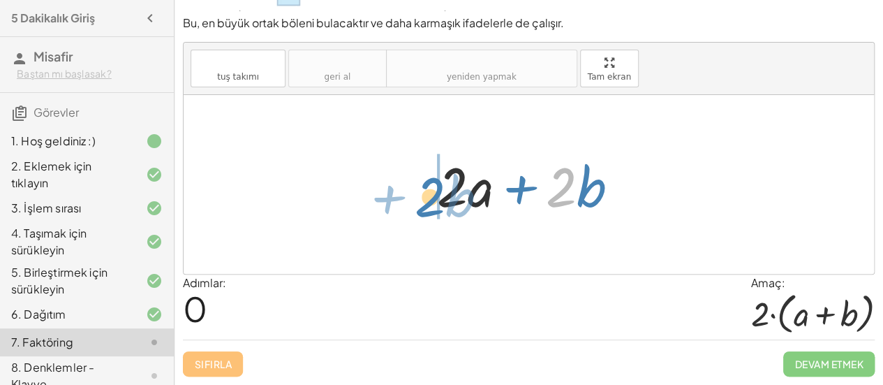
drag, startPoint x: 571, startPoint y: 191, endPoint x: 442, endPoint y: 192, distance: 129.1
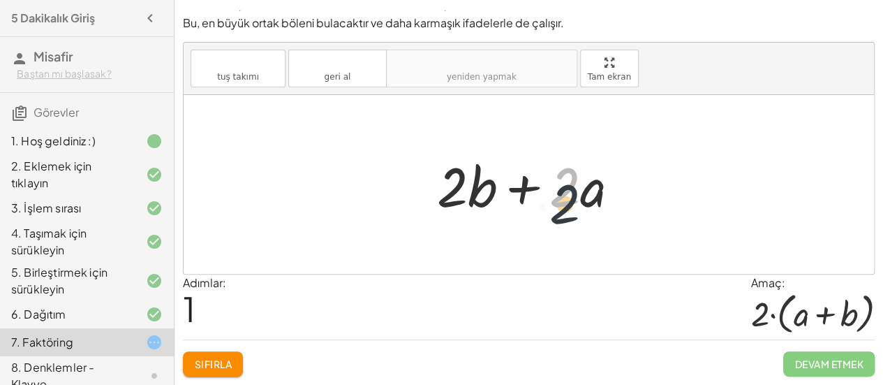
drag, startPoint x: 551, startPoint y: 197, endPoint x: 551, endPoint y: 217, distance: 20.2
click at [551, 217] on div at bounding box center [533, 185] width 207 height 72
drag, startPoint x: 454, startPoint y: 193, endPoint x: 575, endPoint y: 198, distance: 120.8
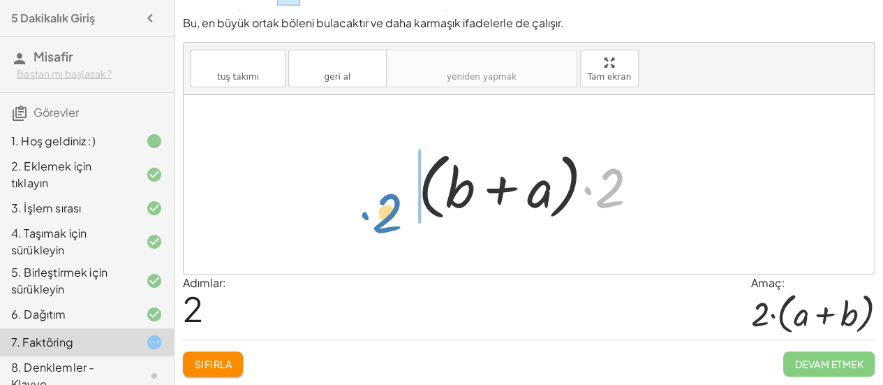
drag, startPoint x: 610, startPoint y: 199, endPoint x: 387, endPoint y: 224, distance: 224.8
click at [387, 224] on div "+ · 2 · a + · 2 · b + · 2 · b + · 2 · a · 2 + a + · 2 b · ( )" at bounding box center [529, 184] width 690 height 179
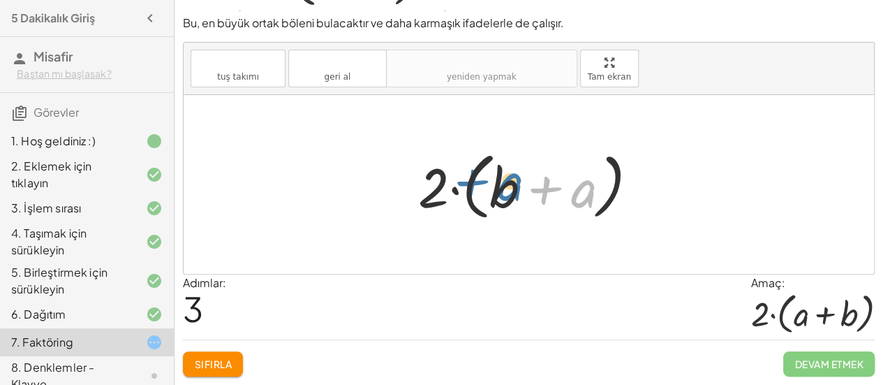
drag, startPoint x: 587, startPoint y: 202, endPoint x: 513, endPoint y: 195, distance: 74.3
click at [513, 195] on div at bounding box center [533, 185] width 245 height 80
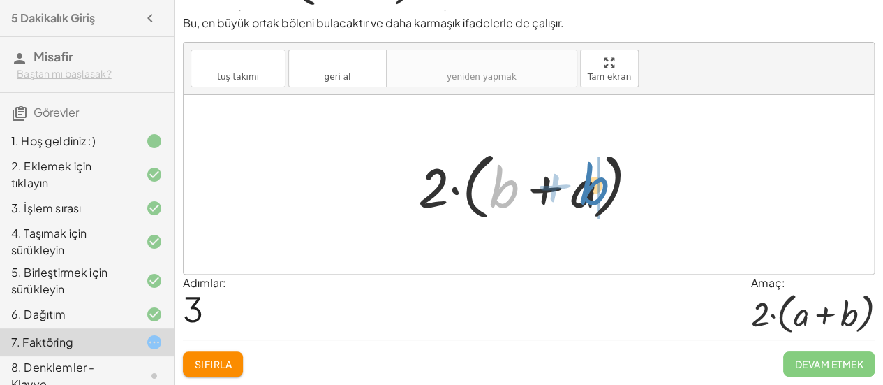
drag, startPoint x: 502, startPoint y: 196, endPoint x: 593, endPoint y: 193, distance: 91.5
click at [593, 193] on div at bounding box center [533, 185] width 245 height 80
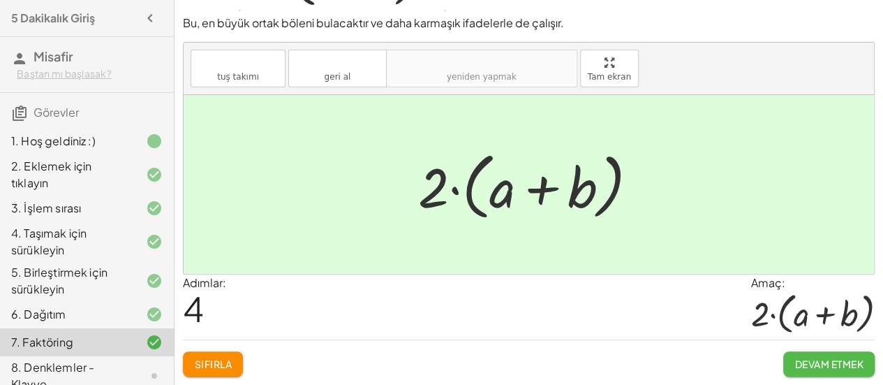
click at [816, 370] on font "Devam etmek" at bounding box center [829, 363] width 68 height 13
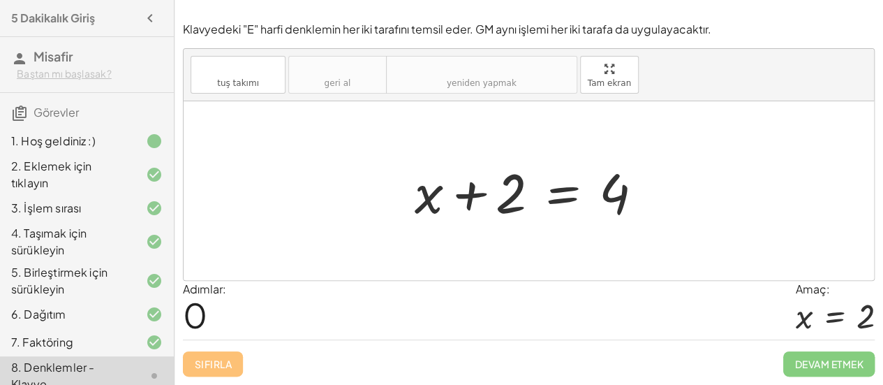
scroll to position [188, 0]
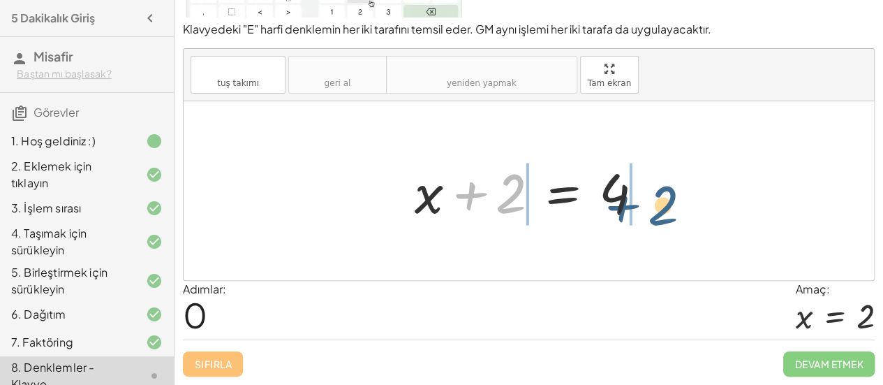
drag, startPoint x: 517, startPoint y: 220, endPoint x: 674, endPoint y: 231, distance: 158.2
click at [674, 231] on div "+ 2 + x + 2 = 4" at bounding box center [529, 190] width 690 height 179
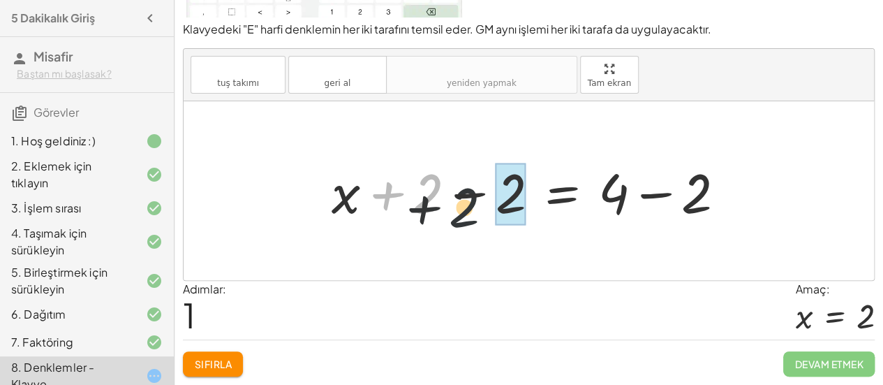
drag, startPoint x: 417, startPoint y: 228, endPoint x: 475, endPoint y: 232, distance: 57.4
click at [475, 227] on div at bounding box center [534, 191] width 419 height 72
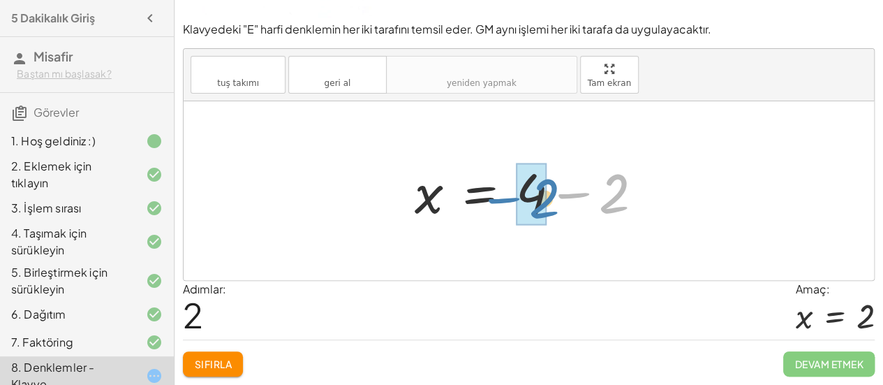
drag, startPoint x: 613, startPoint y: 221, endPoint x: 533, endPoint y: 223, distance: 79.6
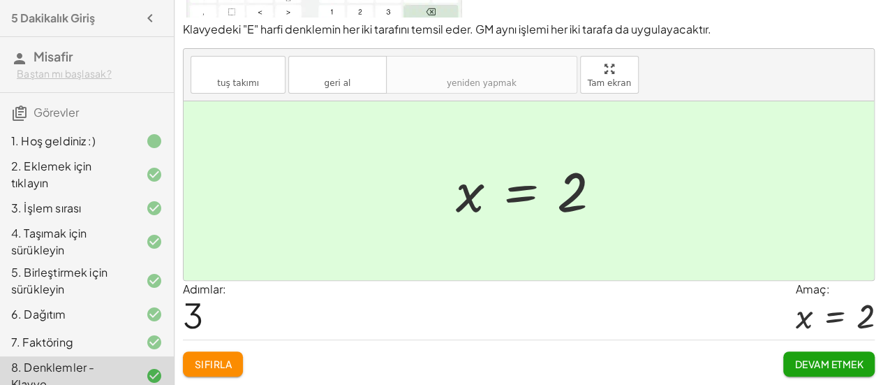
scroll to position [236, 0]
click at [808, 361] on font "Devam etmek" at bounding box center [829, 363] width 68 height 13
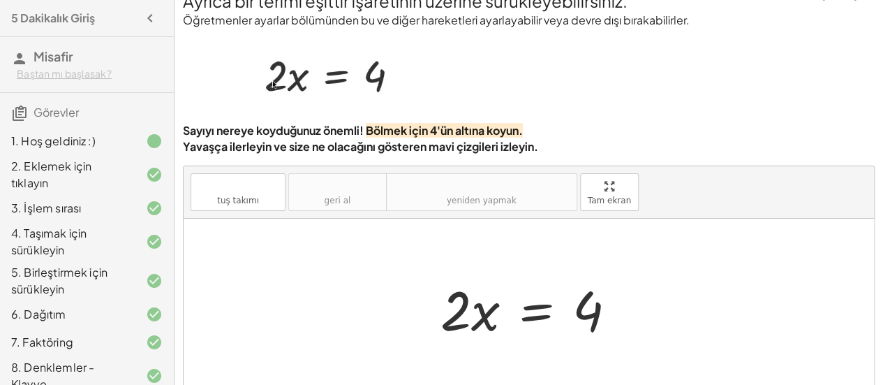
scroll to position [0, 0]
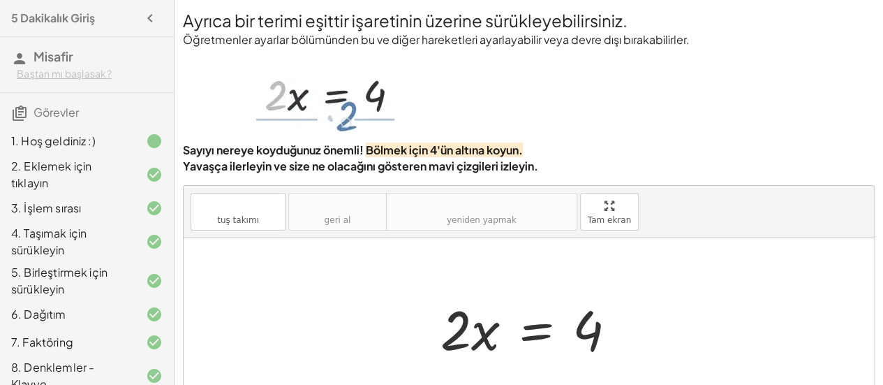
click at [52, 27] on h4 "5 Dakikalık Giriş" at bounding box center [53, 18] width 84 height 17
drag, startPoint x: 103, startPoint y: 10, endPoint x: 121, endPoint y: 22, distance: 21.9
click at [95, 13] on h4 "5 Dakikalık Giriş" at bounding box center [53, 18] width 84 height 17
click at [142, 24] on icon "button" at bounding box center [150, 18] width 17 height 17
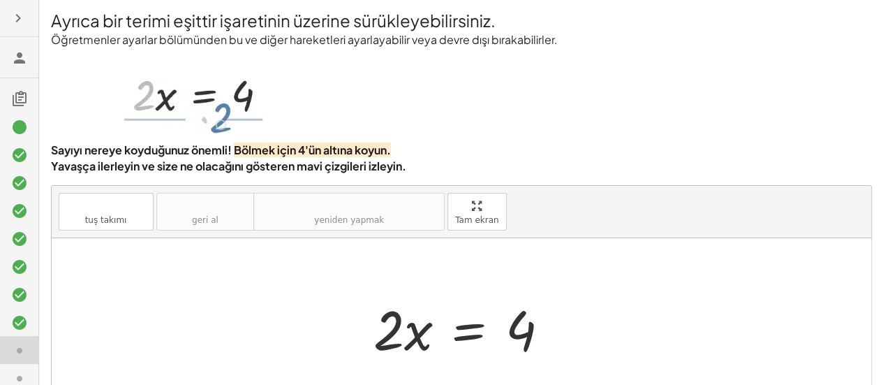
click at [44, 22] on div "Ayrıca bir terimi eşittir işaretinin üzerine sürükleyebilirsiniz. Öğretmenler a…" at bounding box center [462, 260] width 838 height 521
click at [22, 23] on icon "button" at bounding box center [18, 18] width 17 height 17
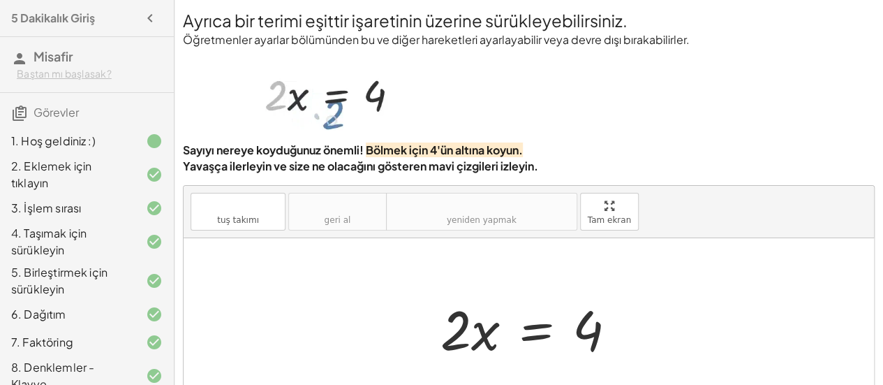
click at [45, 20] on font "5 Dakikalık Giriş" at bounding box center [53, 17] width 84 height 15
click at [65, 64] on font "Misafir" at bounding box center [54, 56] width 40 height 16
click at [57, 80] on font "Baştan mı başlasak?" at bounding box center [64, 73] width 95 height 13
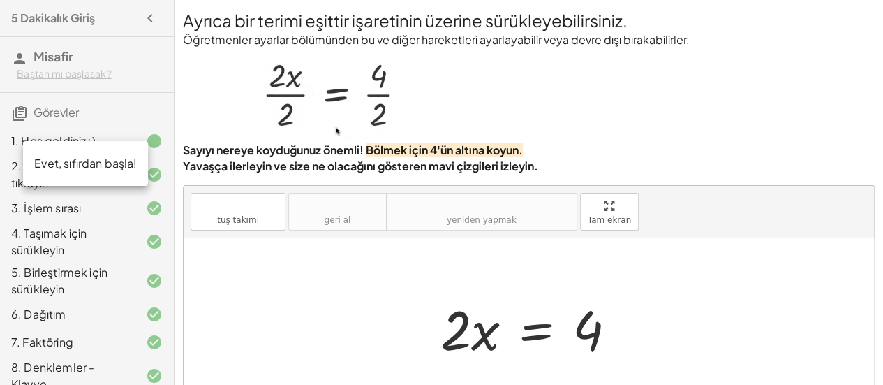
click at [57, 156] on font "Evet, sıfırdan başla!" at bounding box center [85, 163] width 103 height 15
click at [47, 22] on font "5 Dakikalık Giriş" at bounding box center [53, 17] width 84 height 15
click at [196, 24] on font "Ayrıca bir terimi eşittir işaretinin üzerine sürükleyebilirsiniz." at bounding box center [405, 20] width 445 height 21
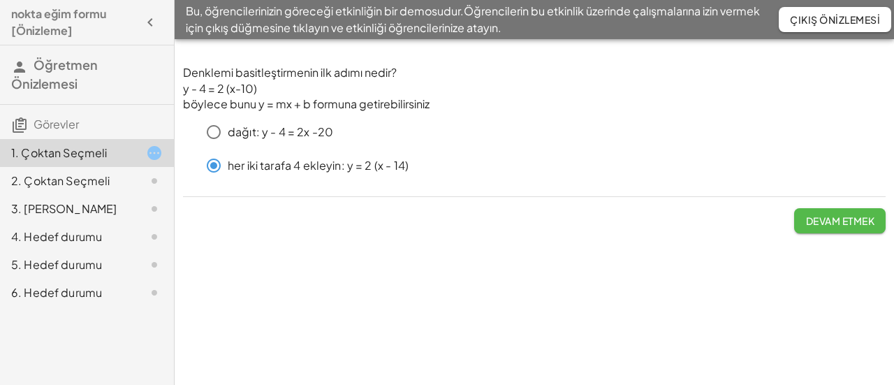
click at [806, 227] on font "Devam etmek" at bounding box center [840, 220] width 68 height 13
click at [808, 233] on button "Devam etmek" at bounding box center [839, 220] width 91 height 25
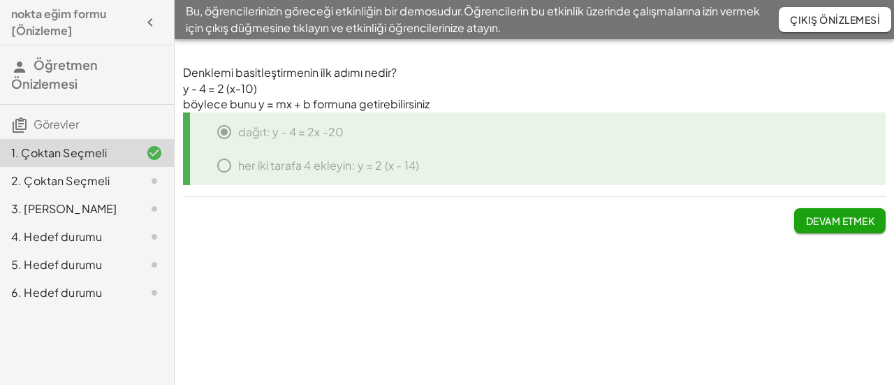
click at [824, 227] on font "Devam etmek" at bounding box center [840, 220] width 68 height 13
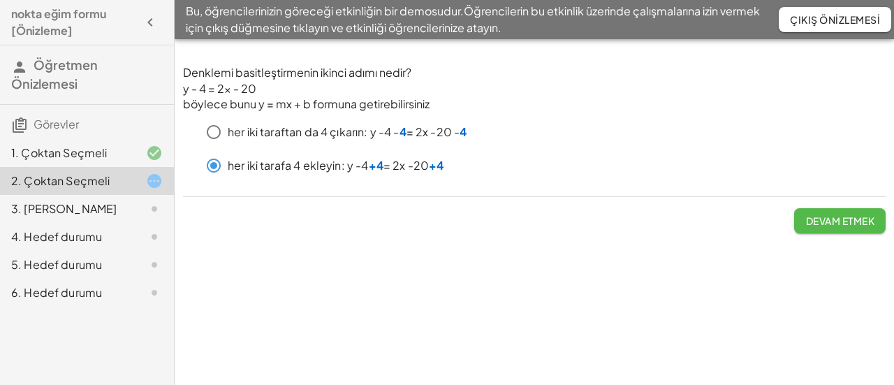
click at [806, 227] on font "Devam etmek" at bounding box center [840, 220] width 68 height 13
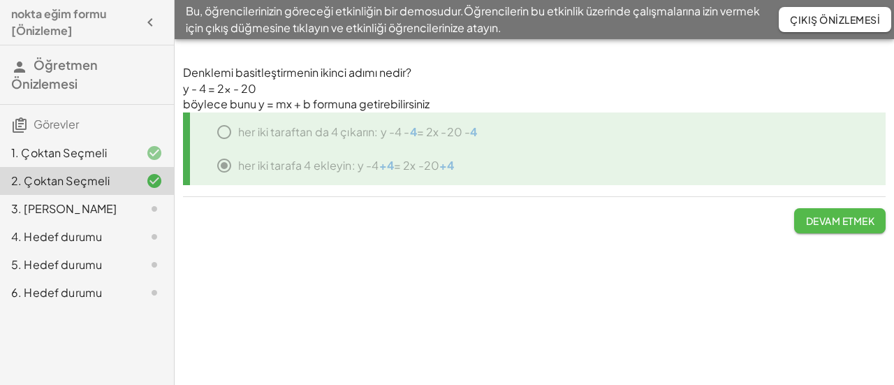
drag, startPoint x: 831, startPoint y: 246, endPoint x: 801, endPoint y: 243, distance: 29.5
click at [827, 227] on font "Devam etmek" at bounding box center [840, 220] width 68 height 13
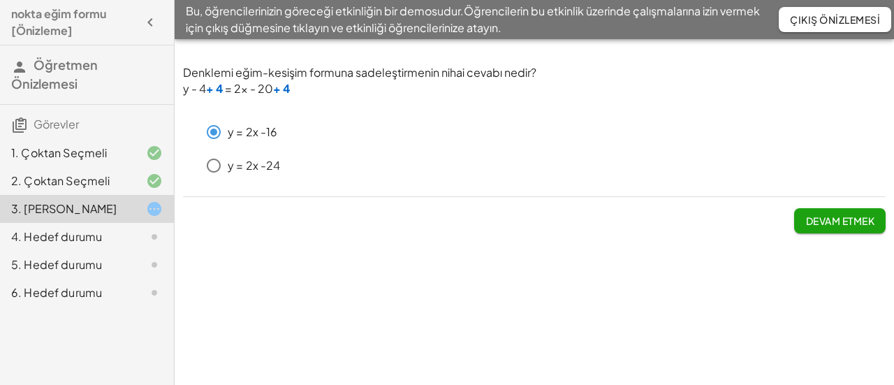
click at [809, 230] on span "Devam etmek" at bounding box center [839, 215] width 91 height 36
click at [808, 227] on font "Devam etmek" at bounding box center [840, 220] width 68 height 13
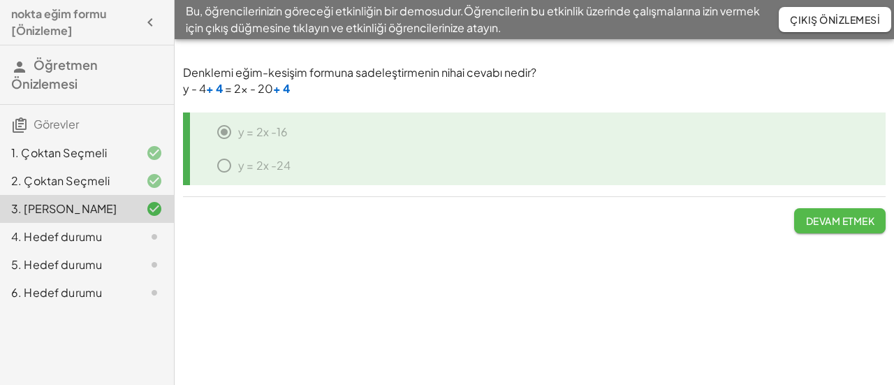
click at [806, 227] on font "Devam etmek" at bounding box center [840, 220] width 68 height 13
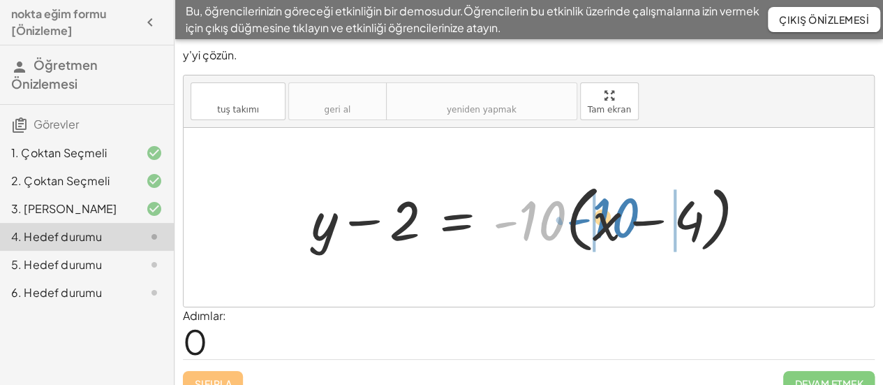
drag, startPoint x: 532, startPoint y: 241, endPoint x: 605, endPoint y: 238, distance: 73.4
click at [605, 238] on div at bounding box center [533, 217] width 459 height 80
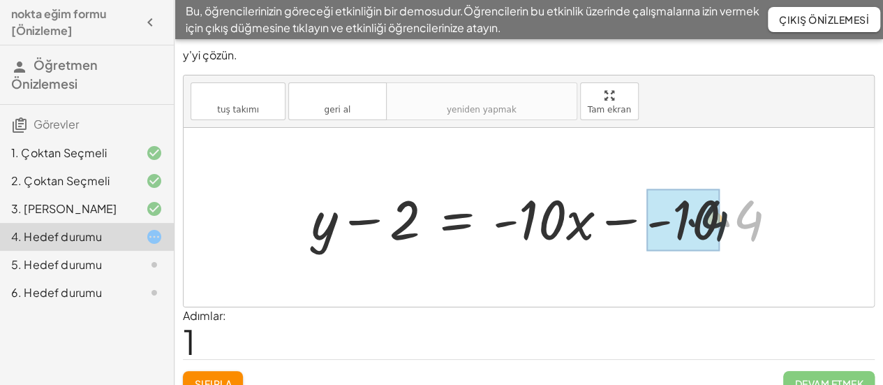
drag, startPoint x: 757, startPoint y: 227, endPoint x: 709, endPoint y: 227, distance: 48.2
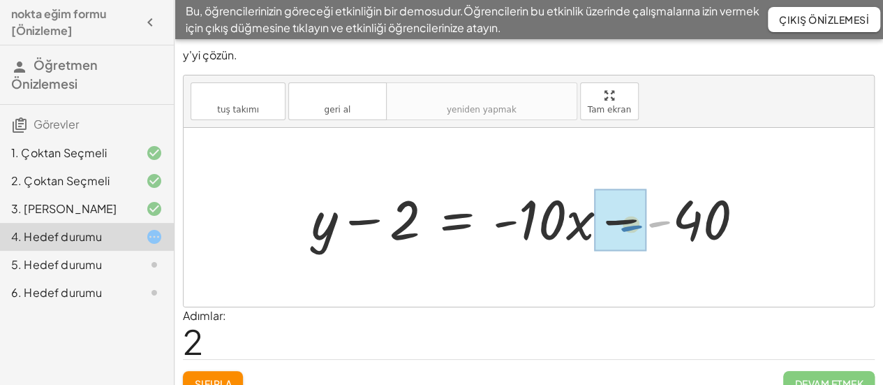
drag, startPoint x: 658, startPoint y: 237, endPoint x: 628, endPoint y: 241, distance: 29.6
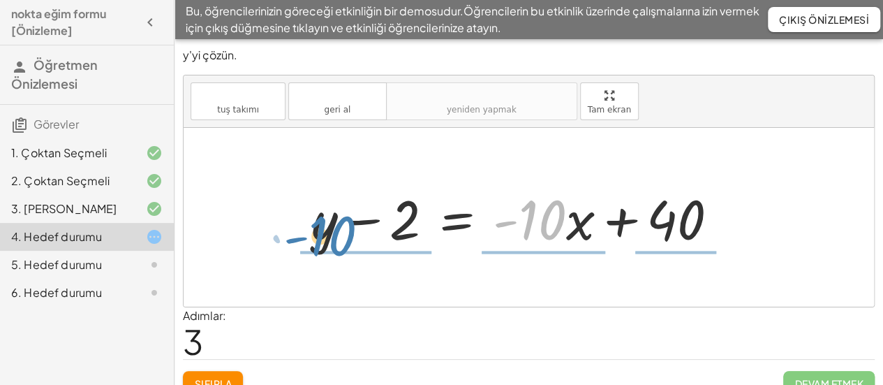
drag, startPoint x: 544, startPoint y: 234, endPoint x: 332, endPoint y: 249, distance: 212.1
click at [332, 249] on div at bounding box center [520, 217] width 432 height 72
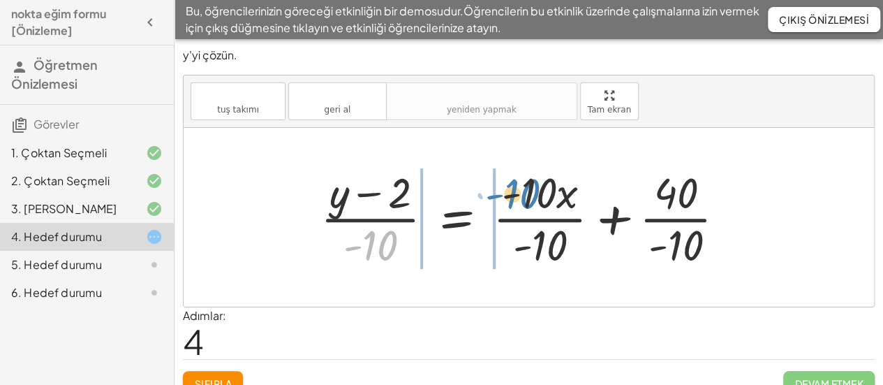
drag, startPoint x: 413, startPoint y: 252, endPoint x: 521, endPoint y: 209, distance: 116.5
click at [521, 209] on div at bounding box center [528, 217] width 430 height 108
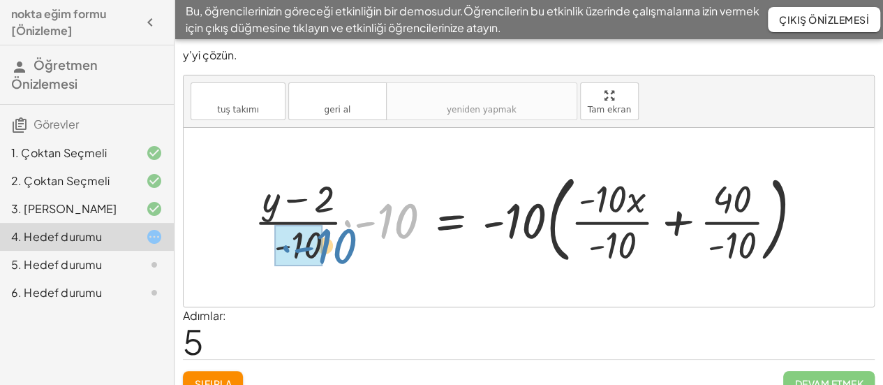
drag, startPoint x: 394, startPoint y: 227, endPoint x: 333, endPoint y: 252, distance: 66.4
click at [333, 252] on div at bounding box center [533, 216] width 573 height 103
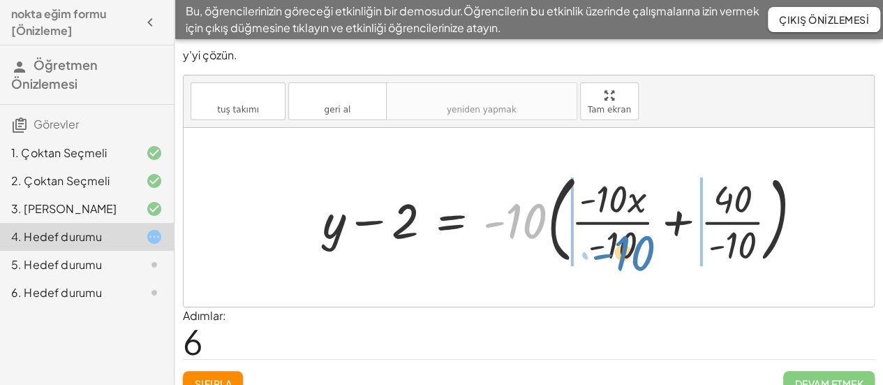
drag, startPoint x: 526, startPoint y: 231, endPoint x: 634, endPoint y: 263, distance: 112.9
click at [634, 263] on div at bounding box center [568, 216] width 505 height 103
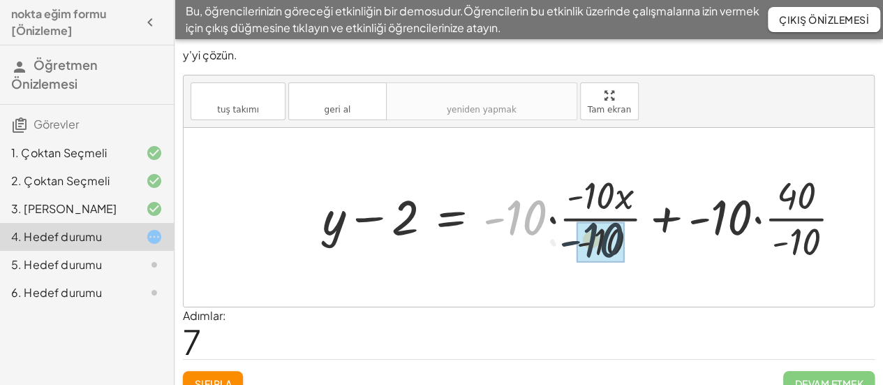
drag, startPoint x: 600, startPoint y: 247, endPoint x: 613, endPoint y: 244, distance: 13.7
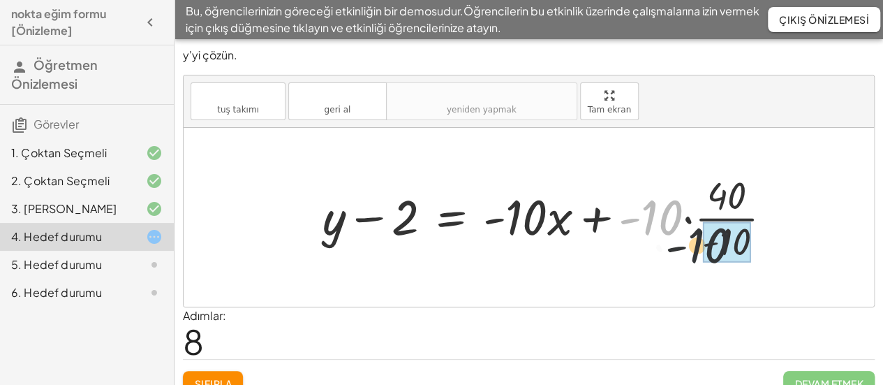
drag, startPoint x: 668, startPoint y: 221, endPoint x: 727, endPoint y: 255, distance: 67.5
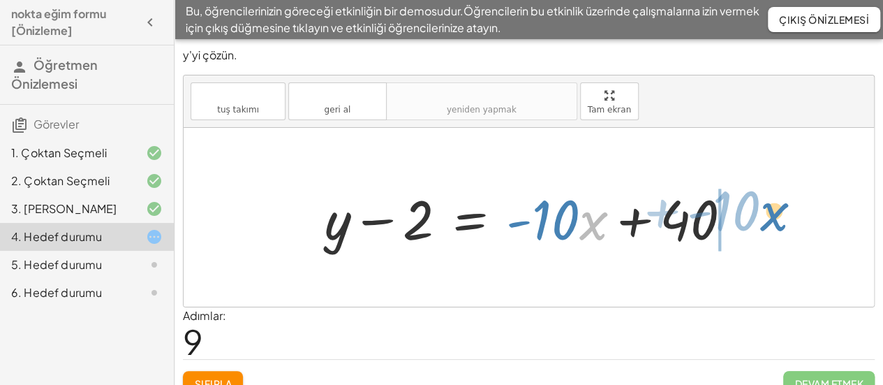
drag, startPoint x: 607, startPoint y: 239, endPoint x: 785, endPoint y: 228, distance: 178.3
click at [785, 228] on div "+ y − 2 = · - 10 · ( + x − 4 ) + y − 2 = + · - 10 · x − · - 10 · 4 + y − 2 = + …" at bounding box center [529, 217] width 690 height 179
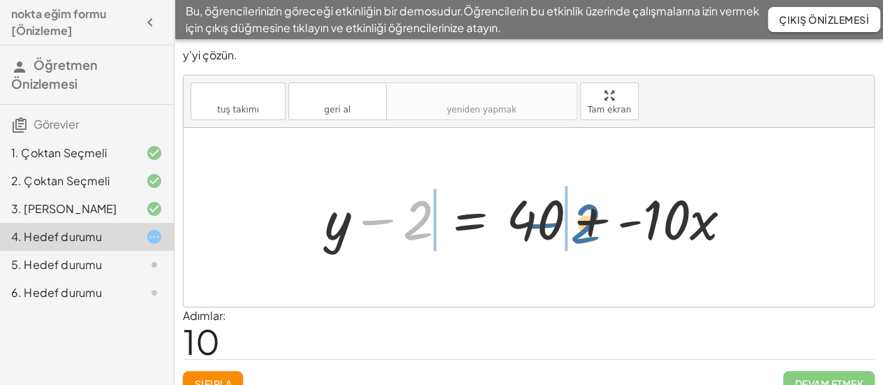
drag, startPoint x: 412, startPoint y: 231, endPoint x: 584, endPoint y: 234, distance: 172.4
click at [584, 234] on div at bounding box center [534, 217] width 432 height 72
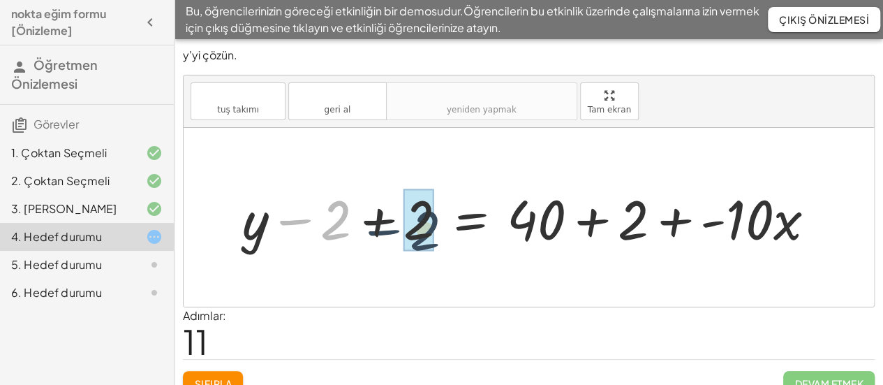
drag, startPoint x: 398, startPoint y: 255, endPoint x: 415, endPoint y: 241, distance: 22.3
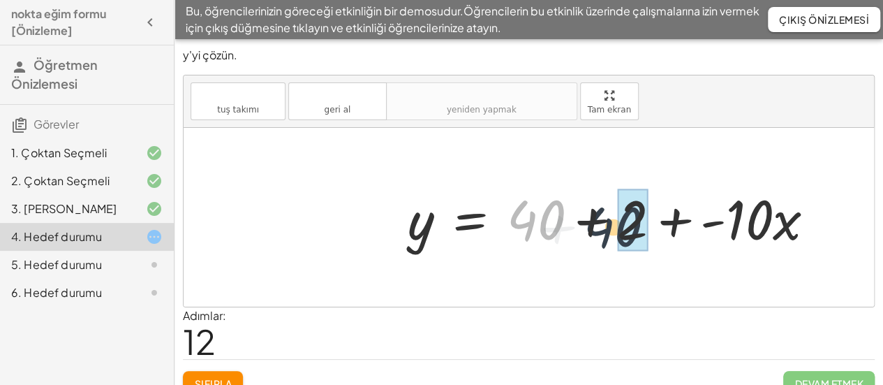
drag, startPoint x: 581, startPoint y: 238, endPoint x: 620, endPoint y: 238, distance: 38.4
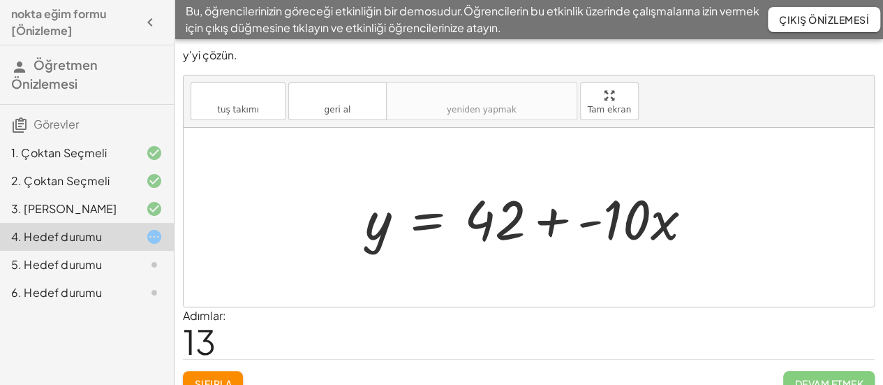
drag, startPoint x: 706, startPoint y: 230, endPoint x: 690, endPoint y: 242, distance: 20.9
click at [690, 242] on div at bounding box center [534, 217] width 353 height 72
drag, startPoint x: 633, startPoint y: 228, endPoint x: 655, endPoint y: 234, distance: 22.5
click at [653, 234] on div at bounding box center [534, 217] width 353 height 72
drag, startPoint x: 661, startPoint y: 251, endPoint x: 665, endPoint y: 244, distance: 7.8
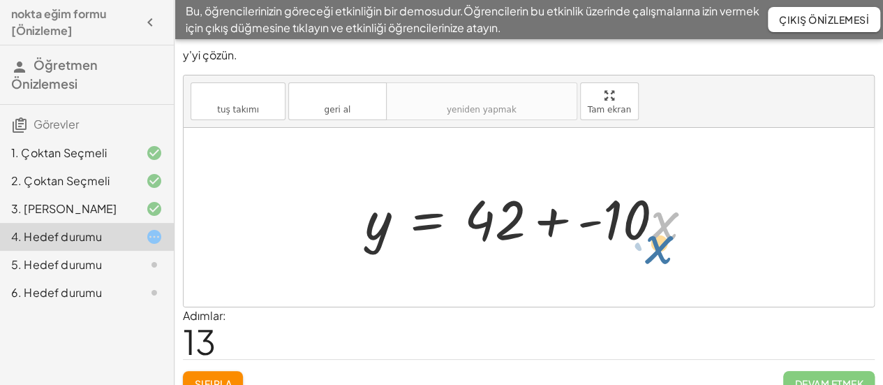
click at [665, 244] on div at bounding box center [534, 217] width 353 height 72
drag, startPoint x: 609, startPoint y: 251, endPoint x: 669, endPoint y: 234, distance: 61.8
click at [669, 234] on div at bounding box center [534, 217] width 353 height 72
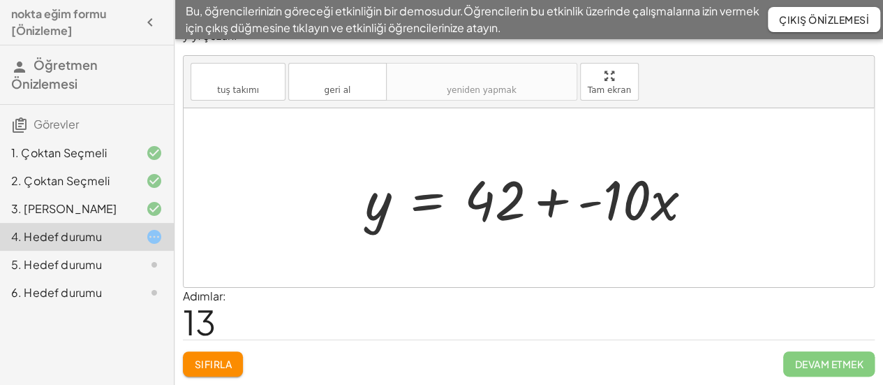
scroll to position [52, 0]
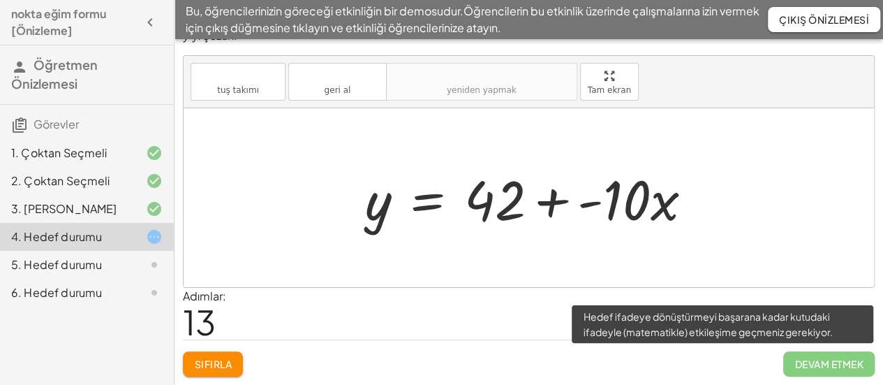
click at [787, 360] on span "Devam etmek" at bounding box center [828, 363] width 91 height 25
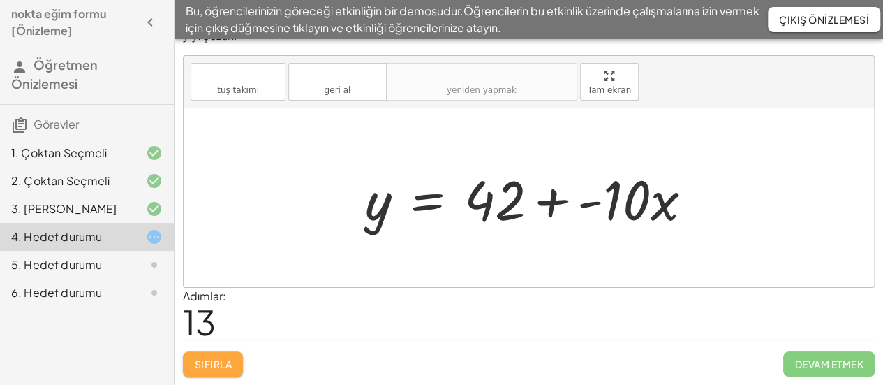
click at [216, 357] on font "Sıfırla" at bounding box center [212, 363] width 37 height 13
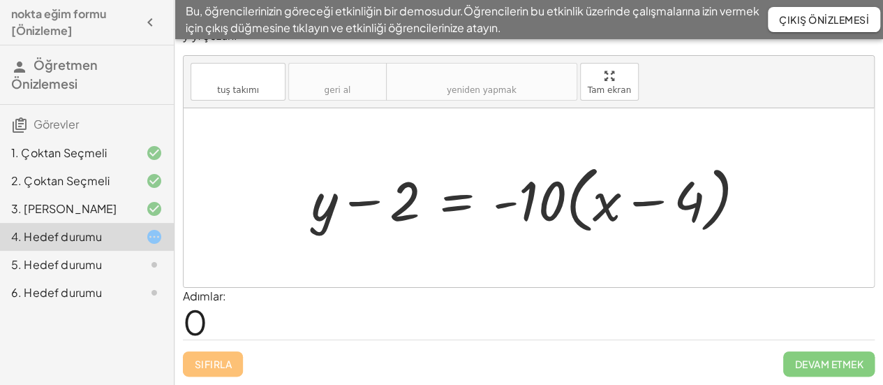
scroll to position [142, 0]
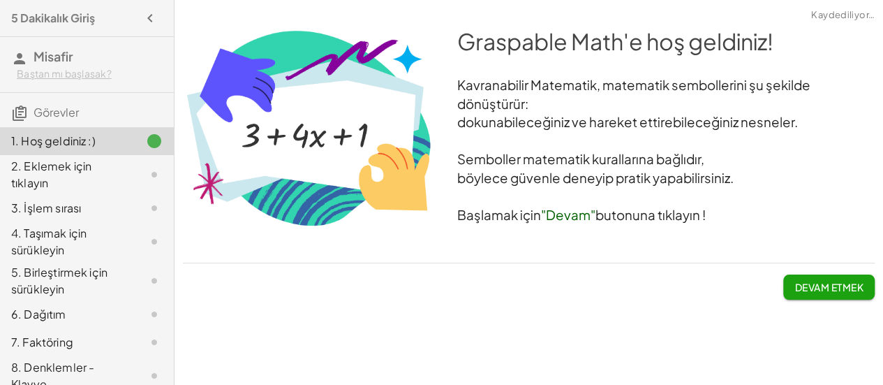
scroll to position [31, 0]
click at [803, 293] on font "Devam etmek" at bounding box center [829, 287] width 68 height 13
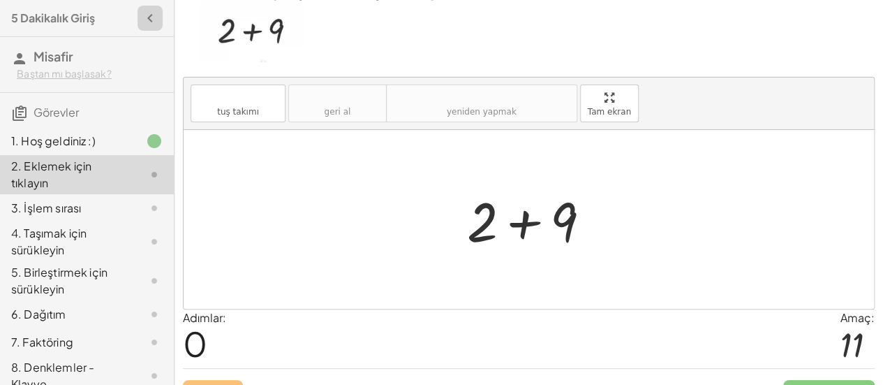
click at [142, 27] on icon "button" at bounding box center [150, 18] width 17 height 17
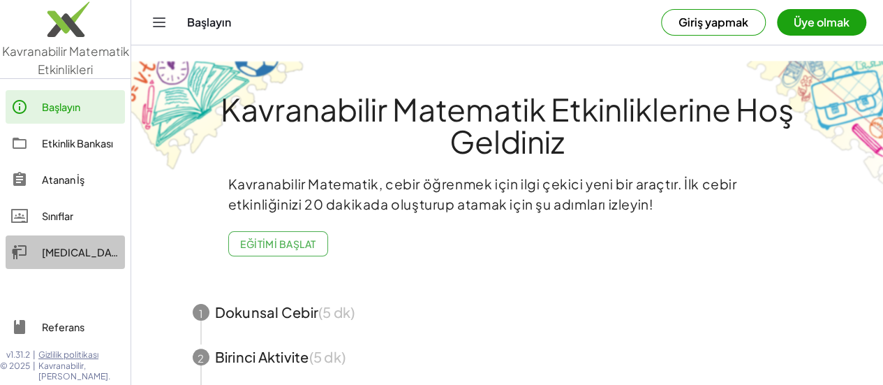
click at [75, 242] on link "[MEDICAL_DATA] tahtalar" at bounding box center [65, 252] width 119 height 34
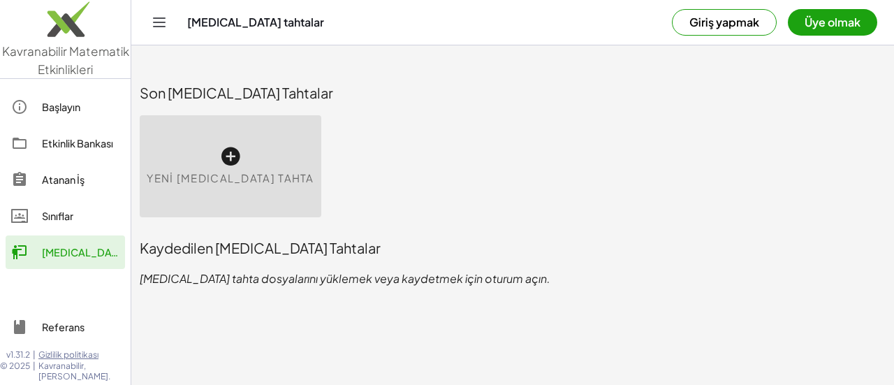
click at [299, 174] on div "Yeni [MEDICAL_DATA] Tahta" at bounding box center [230, 166] width 181 height 102
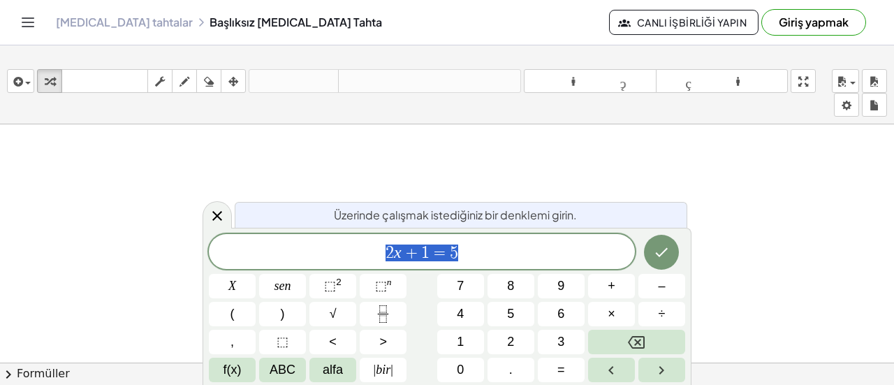
click at [665, 29] on font "Canlı İşbirliği Yapın" at bounding box center [692, 22] width 110 height 13
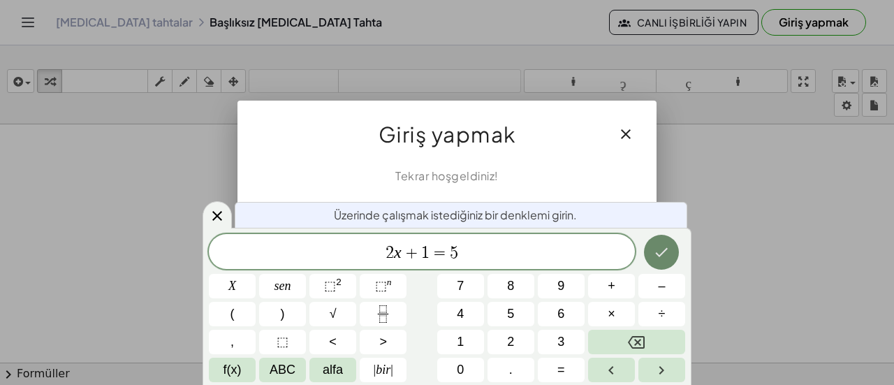
click at [665, 258] on icon "Tamamlamak" at bounding box center [661, 252] width 17 height 17
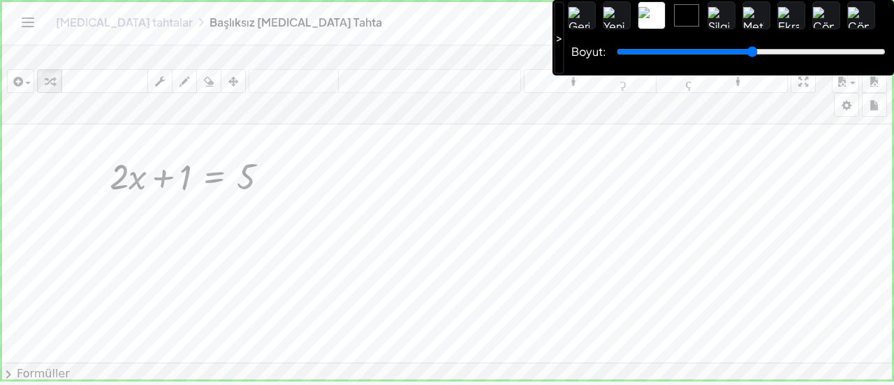
click at [854, 17] on img at bounding box center [857, 17] width 21 height 21
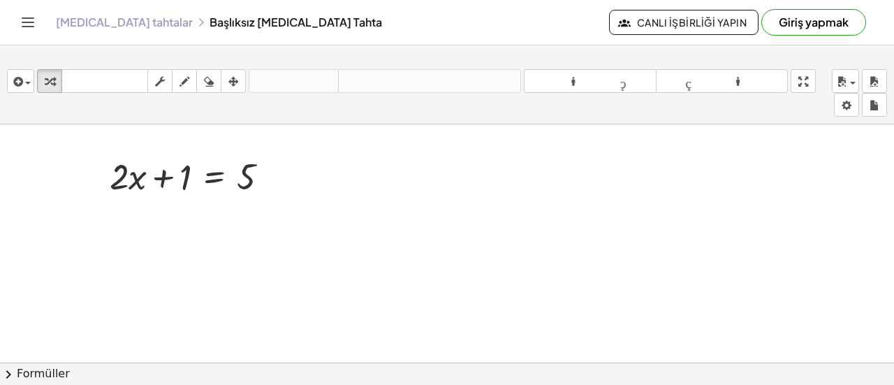
click at [794, 27] on font "Giriş yapmak" at bounding box center [813, 22] width 70 height 15
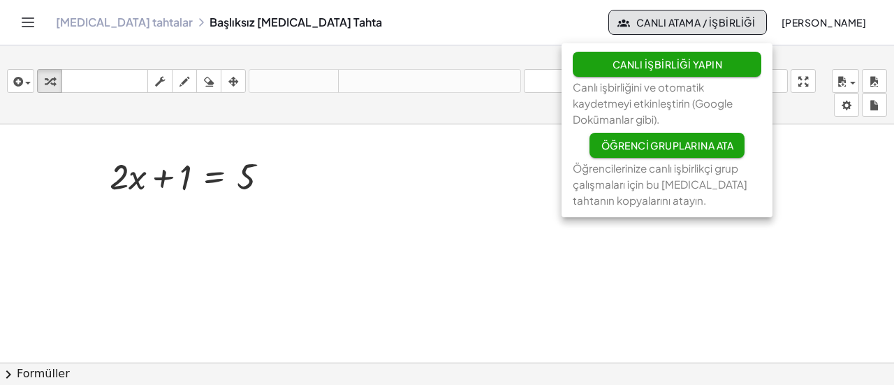
click at [462, 192] on div at bounding box center [447, 373] width 894 height 498
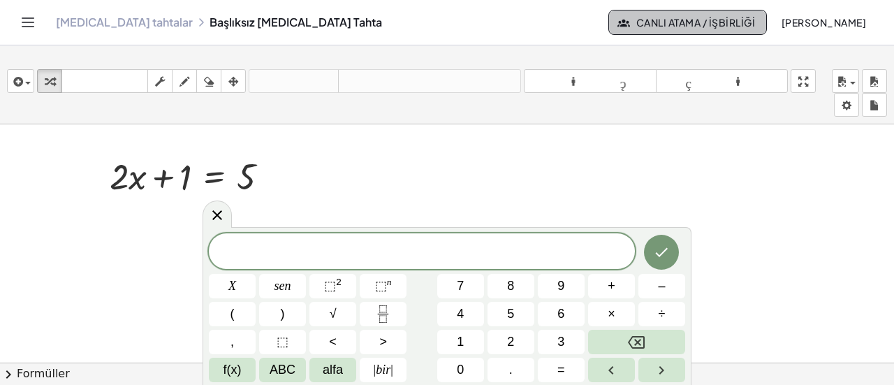
click at [636, 26] on font "Canlı Atama / İşbirliği" at bounding box center [695, 22] width 119 height 13
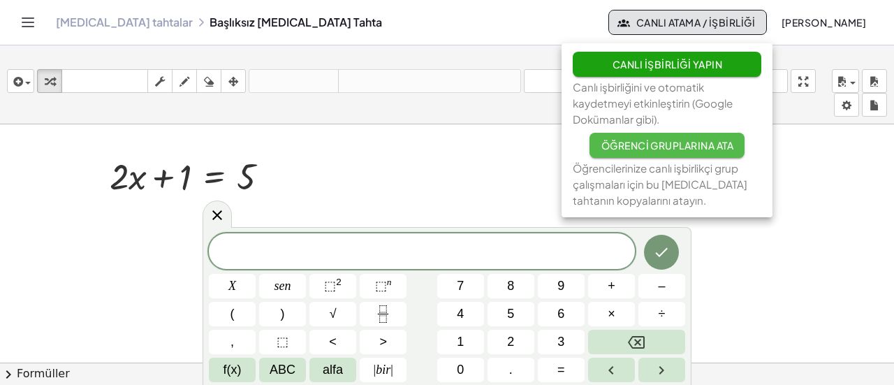
click at [644, 151] on font "Öğrenci Gruplarına Ata" at bounding box center [667, 145] width 133 height 13
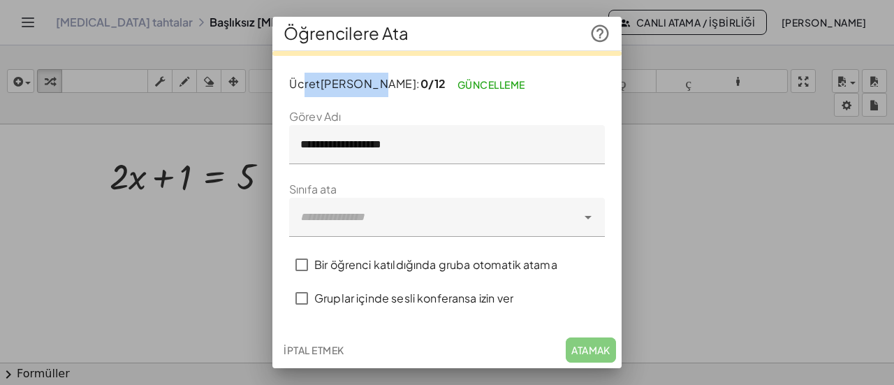
drag, startPoint x: 309, startPoint y: 95, endPoint x: 461, endPoint y: 101, distance: 151.6
click at [405, 91] on font "Ücretsiz Ödevler:" at bounding box center [354, 83] width 131 height 15
click at [512, 91] on font "Güncelleme" at bounding box center [491, 84] width 68 height 13
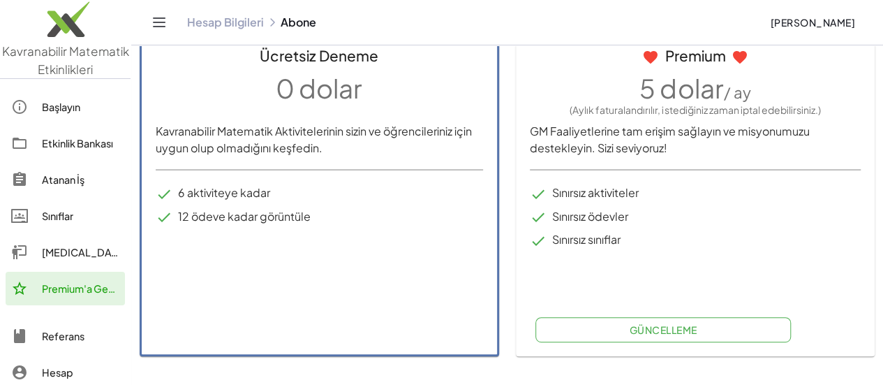
scroll to position [127, 0]
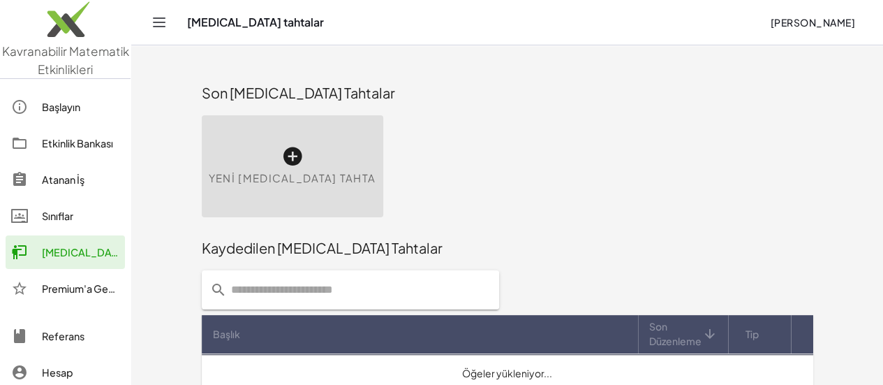
click at [301, 149] on div "Yeni Beyaz Tahta" at bounding box center [292, 166] width 181 height 102
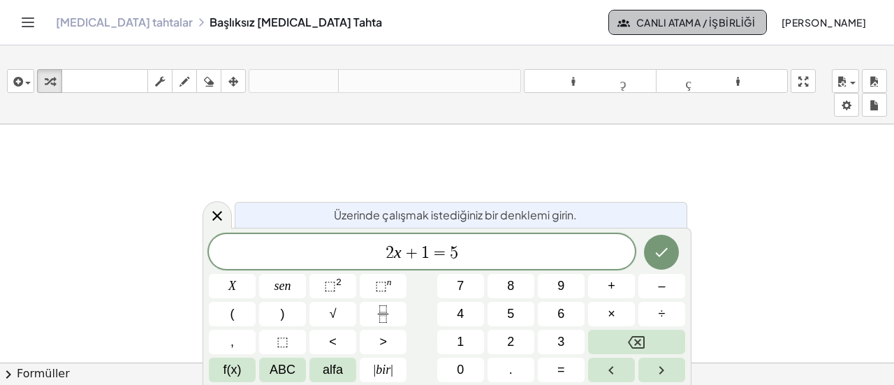
click at [665, 29] on font "Canlı Atama / İşbirliği" at bounding box center [695, 22] width 119 height 13
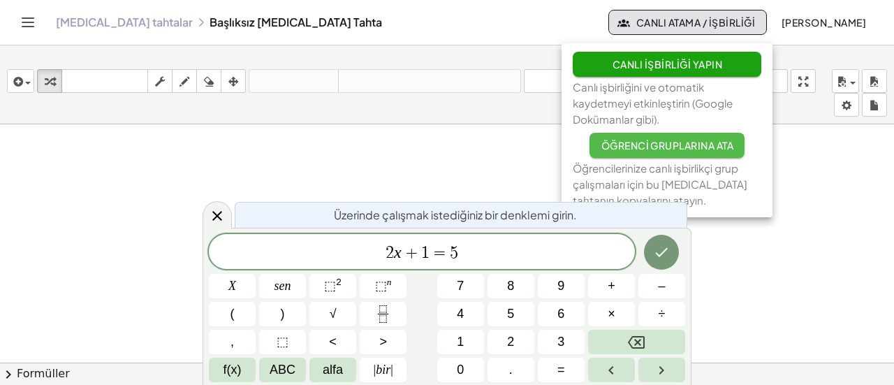
click at [655, 151] on font "Öğrenci Gruplarına Ata" at bounding box center [667, 145] width 133 height 13
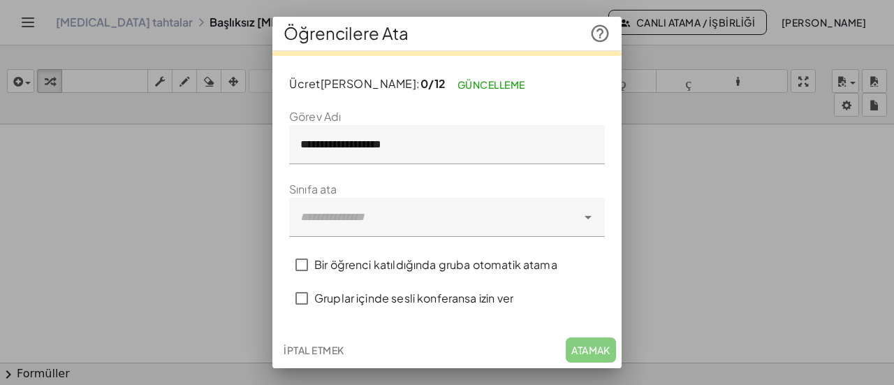
scroll to position [38, 0]
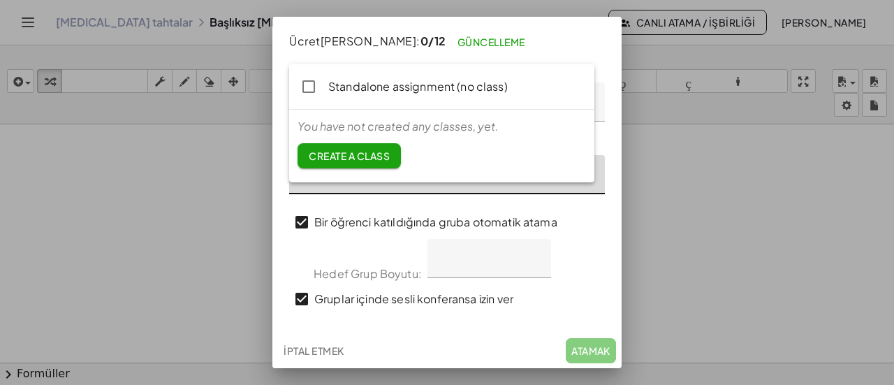
click at [389, 194] on div at bounding box center [433, 174] width 288 height 39
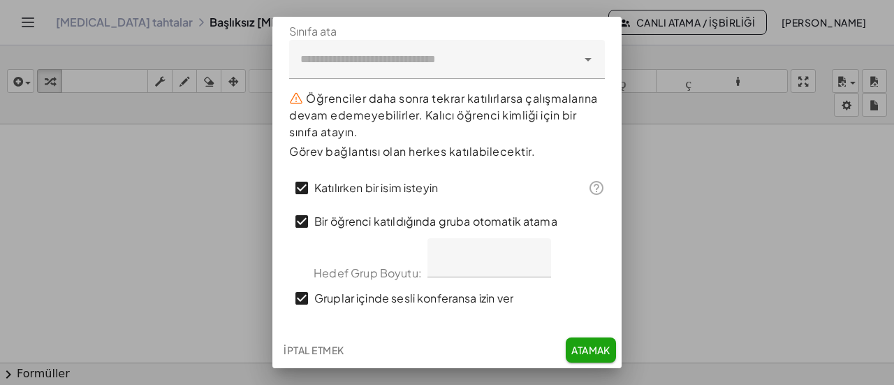
scroll to position [309, 0]
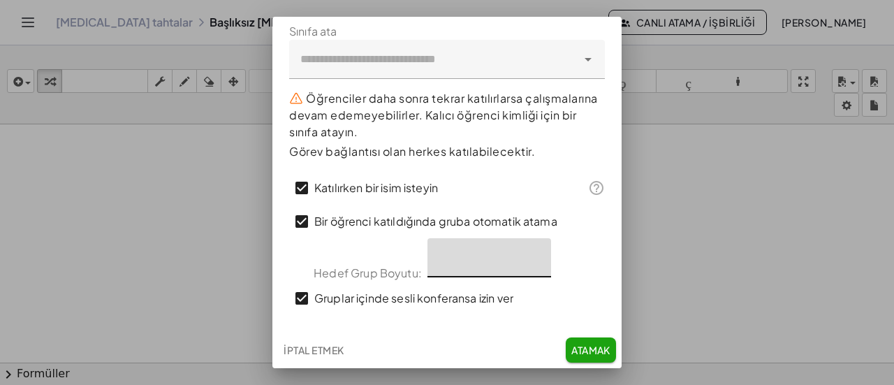
click at [496, 249] on input "*" at bounding box center [489, 257] width 124 height 39
click at [551, 241] on input "*" at bounding box center [489, 257] width 124 height 39
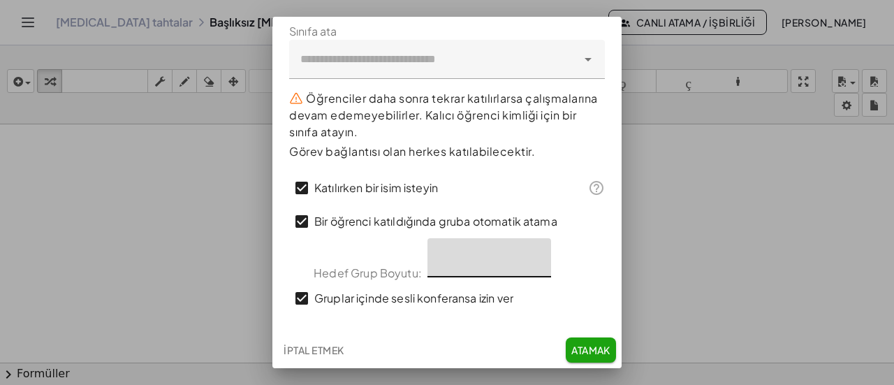
click at [551, 241] on input "*" at bounding box center [489, 257] width 124 height 39
type input "**"
click at [551, 241] on input "**" at bounding box center [489, 257] width 124 height 39
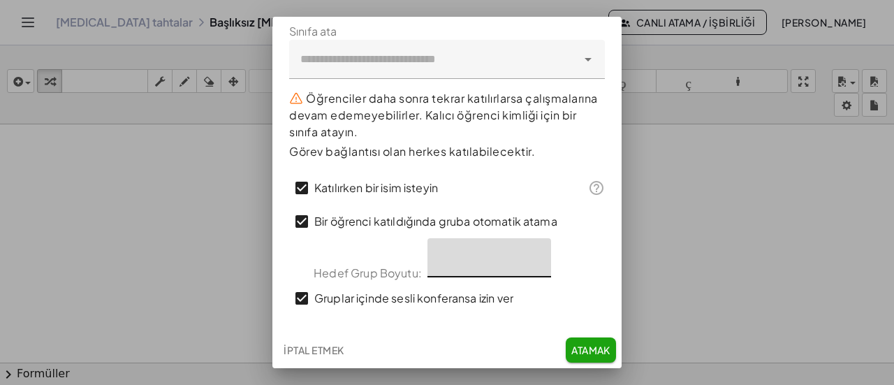
click at [551, 241] on input "**" at bounding box center [489, 257] width 124 height 39
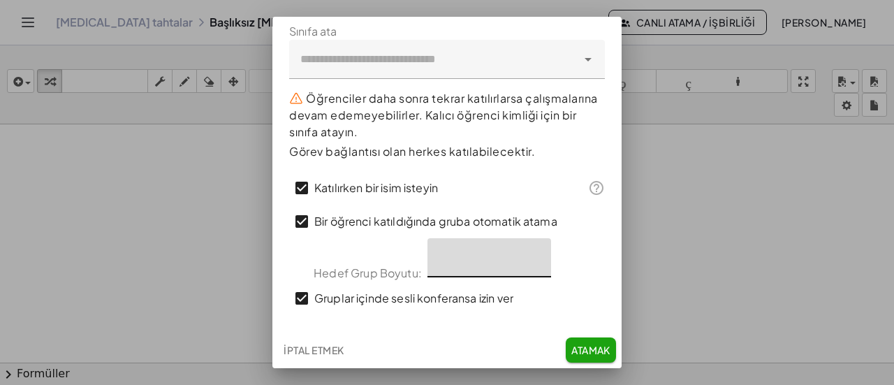
click at [578, 343] on font "Atamak" at bounding box center [590, 349] width 39 height 13
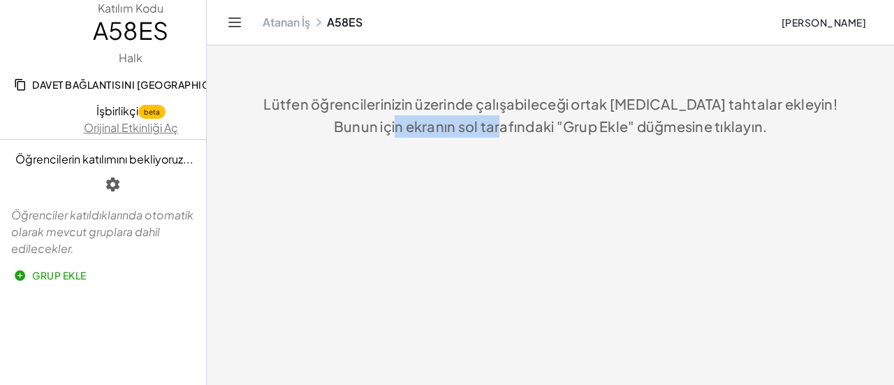
drag, startPoint x: 450, startPoint y: 174, endPoint x: 556, endPoint y: 175, distance: 106.1
click at [556, 135] on font "Bunun için ekranın sol tarafındaki "Grup Ekle" düğmesine tıklayın." at bounding box center [551, 125] width 434 height 17
click at [713, 135] on font "Bunun için ekranın sol tarafındaki "Grup Ekle" düğmesine tıklayın." at bounding box center [551, 125] width 434 height 17
click at [483, 27] on div "Atanan İş A58ES" at bounding box center [515, 22] width 507 height 14
drag, startPoint x: 507, startPoint y: 31, endPoint x: 457, endPoint y: 34, distance: 49.6
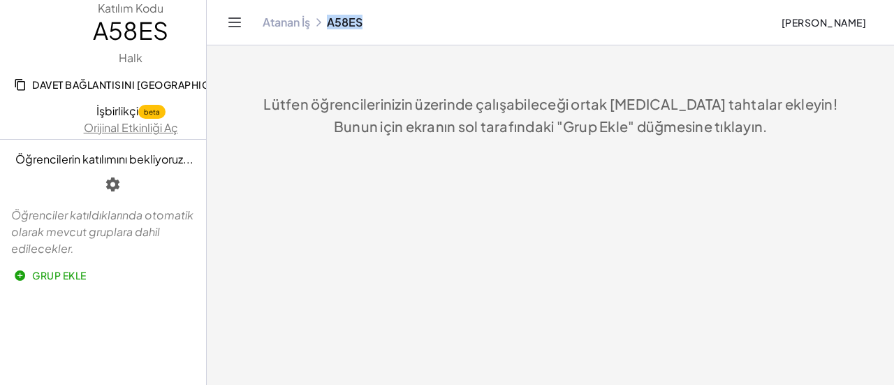
click at [452, 29] on div "Atanan İş A58ES" at bounding box center [515, 22] width 507 height 14
drag, startPoint x: 465, startPoint y: 34, endPoint x: 444, endPoint y: 55, distance: 30.1
click at [444, 45] on div "Atanan İş A58ES ibrahim b" at bounding box center [549, 22] width 653 height 45
click at [136, 135] on font "Orijinal Etkinliği Aç" at bounding box center [131, 127] width 94 height 15
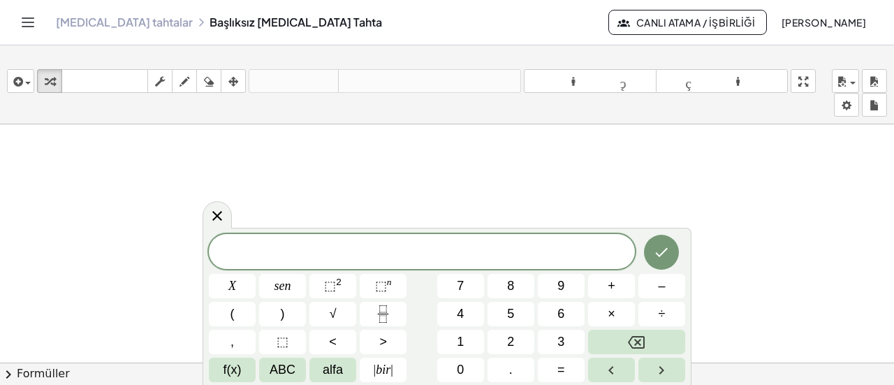
click at [652, 27] on font "Canlı Atama / İşbirliği" at bounding box center [695, 22] width 119 height 13
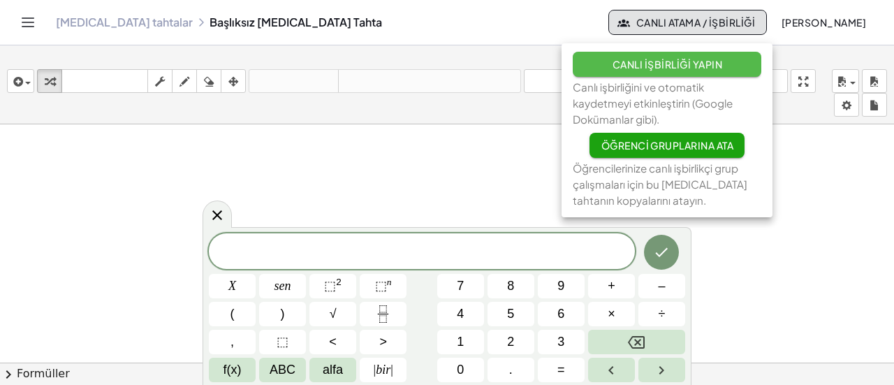
click at [652, 63] on font "Canlı İşbirliği Yapın" at bounding box center [667, 64] width 110 height 13
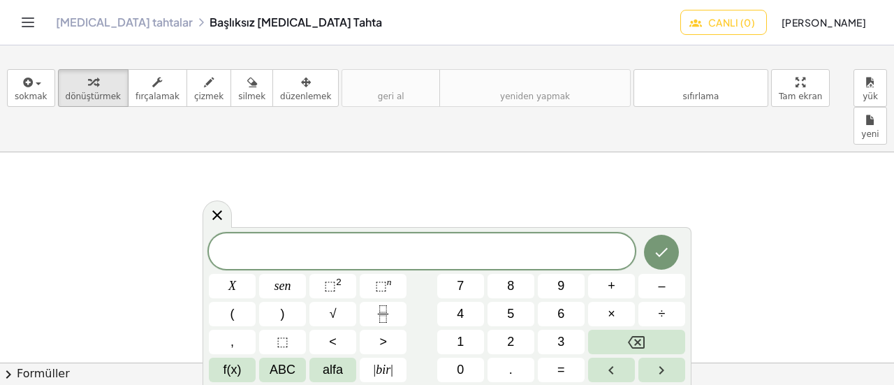
click at [708, 29] on font "Canlı (0)" at bounding box center [731, 22] width 47 height 13
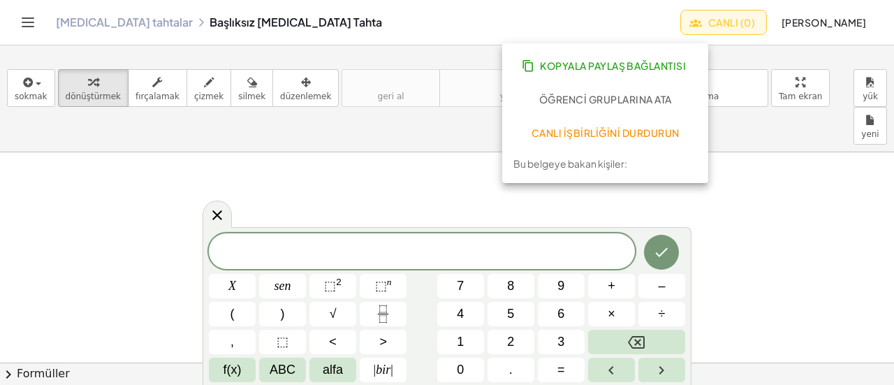
click at [645, 62] on font "Kopyala Paylaş Bağlantısı" at bounding box center [613, 65] width 146 height 13
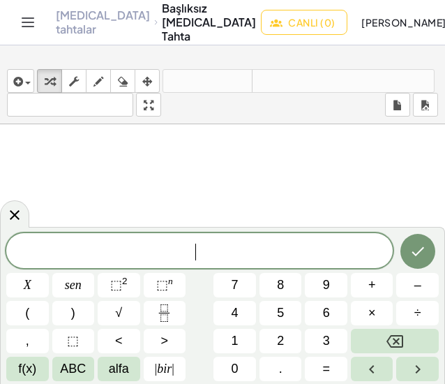
click at [179, 247] on span "​" at bounding box center [199, 252] width 387 height 20
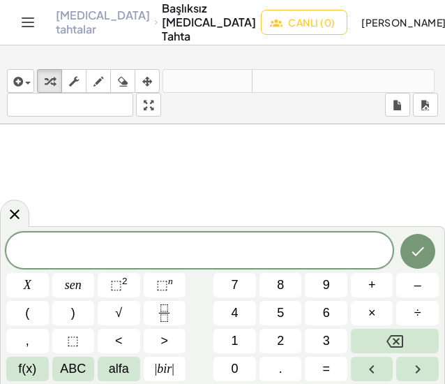
click at [82, 240] on div at bounding box center [199, 250] width 387 height 36
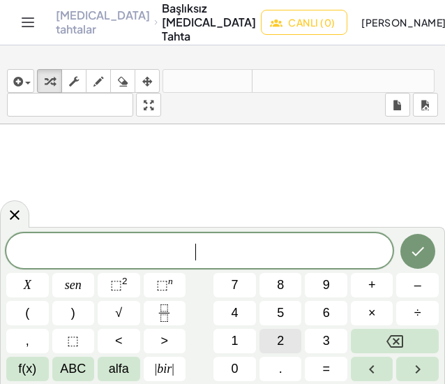
click at [279, 331] on button "2" at bounding box center [281, 341] width 43 height 24
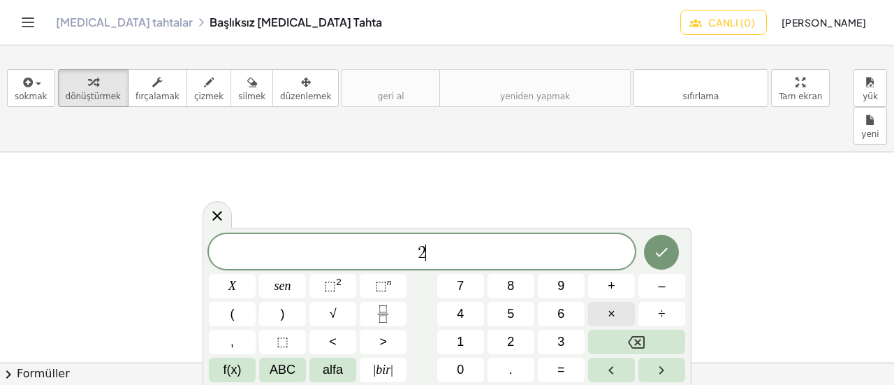
click at [617, 312] on button "×" at bounding box center [611, 314] width 47 height 24
click at [630, 341] on icon "Geri al" at bounding box center [636, 342] width 17 height 17
click at [613, 281] on font "+" at bounding box center [611, 286] width 8 height 14
click at [559, 366] on font "=" at bounding box center [561, 369] width 8 height 14
click at [661, 255] on icon "Tamamlamak" at bounding box center [661, 252] width 13 height 9
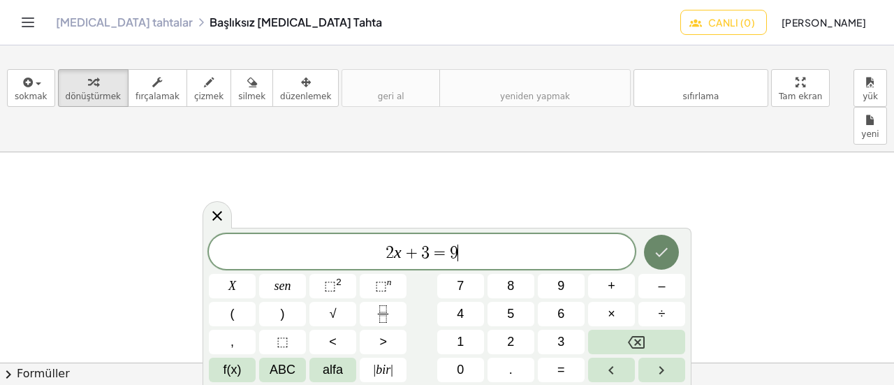
click at [651, 251] on button "Tamamlamak" at bounding box center [661, 252] width 35 height 35
click at [665, 251] on icon "Tamamlamak" at bounding box center [661, 252] width 13 height 9
click at [666, 249] on icon "Tamamlamak" at bounding box center [661, 252] width 13 height 9
click at [667, 249] on icon "Tamamlamak" at bounding box center [661, 252] width 13 height 9
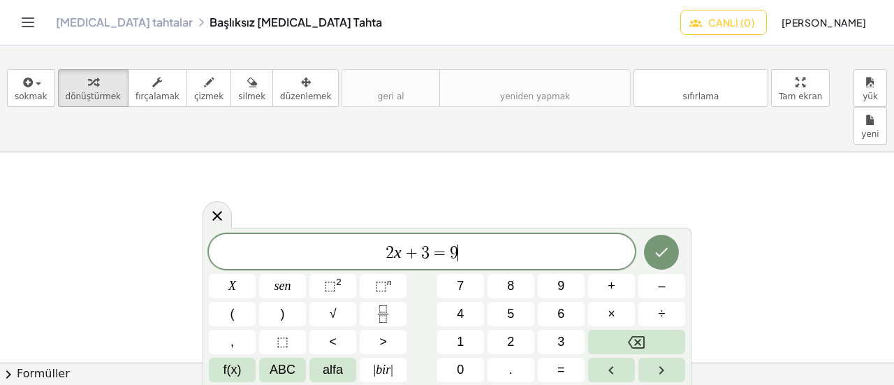
scroll to position [108, 0]
drag, startPoint x: 423, startPoint y: 250, endPoint x: 425, endPoint y: 279, distance: 28.7
click at [424, 253] on span "3" at bounding box center [425, 252] width 8 height 17
drag, startPoint x: 408, startPoint y: 251, endPoint x: 413, endPoint y: 260, distance: 10.3
click at [408, 249] on span "+" at bounding box center [411, 252] width 20 height 17
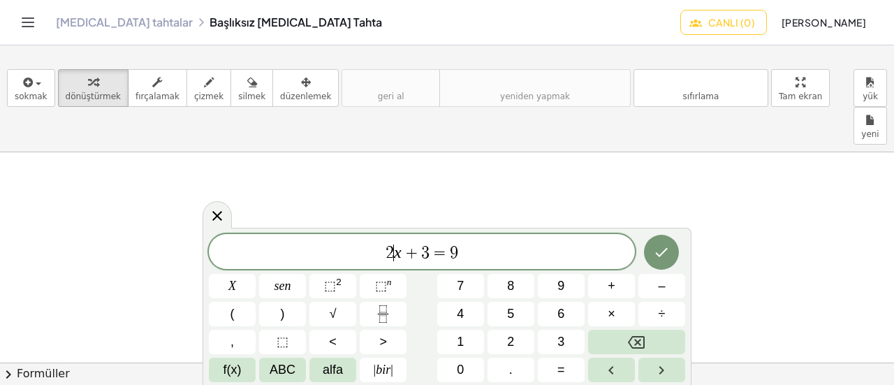
click at [395, 253] on var "x" at bounding box center [398, 252] width 8 height 18
click at [621, 316] on button "×" at bounding box center [611, 314] width 47 height 24
click at [663, 255] on icon "Tamamlamak" at bounding box center [661, 252] width 17 height 17
click at [663, 253] on icon "Tamamlamak" at bounding box center [661, 252] width 17 height 17
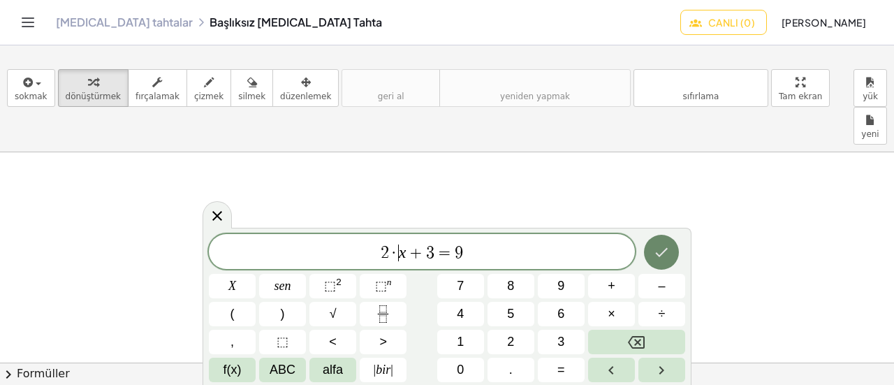
click at [663, 253] on icon "Tamamlamak" at bounding box center [661, 252] width 17 height 17
drag, startPoint x: 510, startPoint y: 250, endPoint x: 333, endPoint y: 273, distance: 178.1
click at [274, 255] on span "2 · x + 3 = 9" at bounding box center [422, 253] width 426 height 20
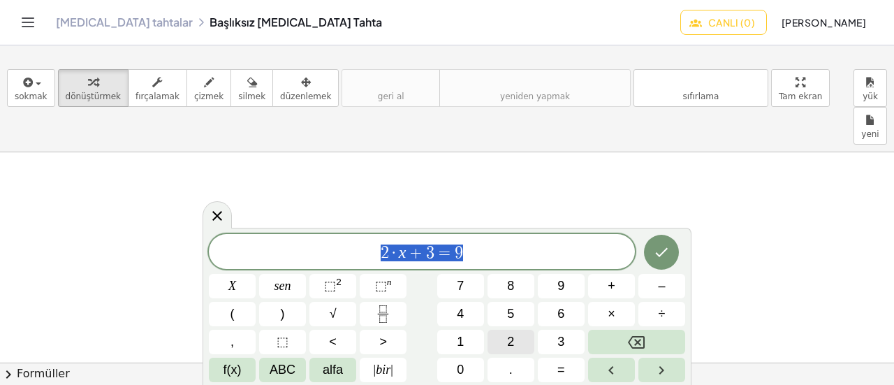
click at [506, 340] on button "2" at bounding box center [510, 341] width 47 height 24
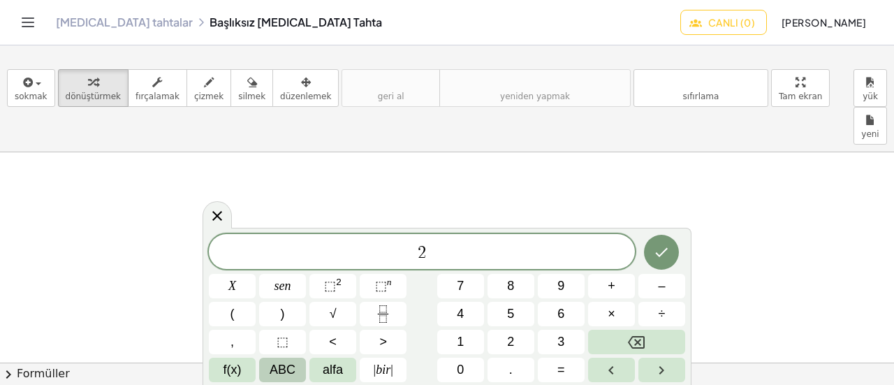
click at [279, 359] on button "ABC" at bounding box center [282, 369] width 47 height 24
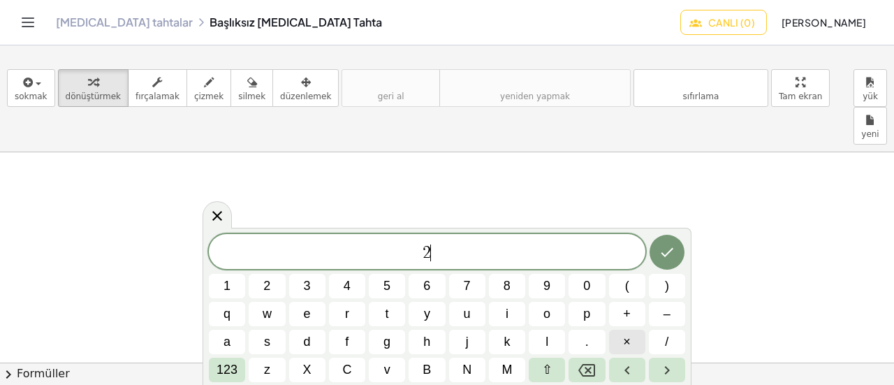
click at [620, 334] on button "×" at bounding box center [627, 341] width 36 height 24
click at [300, 363] on button "X" at bounding box center [307, 369] width 36 height 24
click at [628, 312] on span "+" at bounding box center [627, 313] width 8 height 19
click at [317, 280] on button "3" at bounding box center [307, 286] width 36 height 24
click at [222, 367] on font "123" at bounding box center [226, 369] width 21 height 14
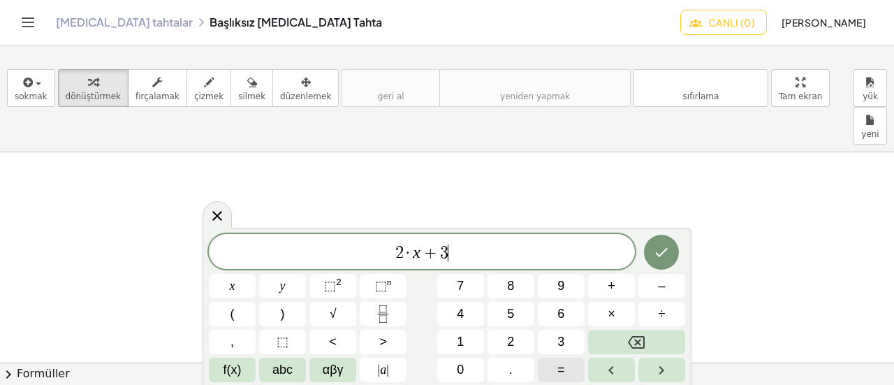
click at [561, 359] on button "=" at bounding box center [561, 369] width 47 height 24
click at [570, 290] on button "9" at bounding box center [561, 286] width 47 height 24
click at [662, 258] on icon "Tamamlamak" at bounding box center [661, 252] width 17 height 17
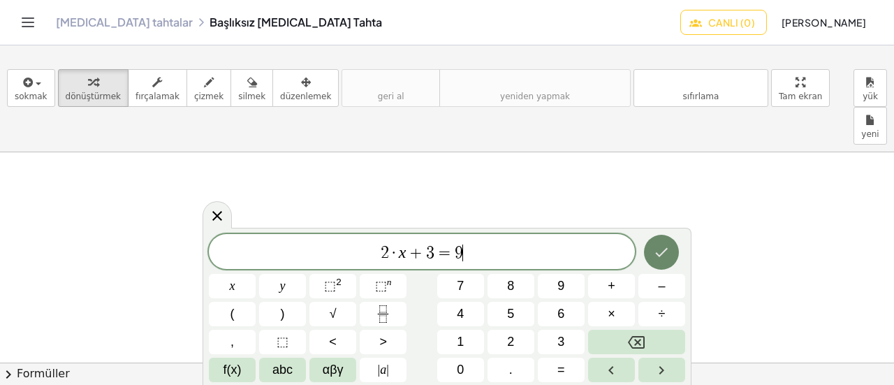
click at [662, 258] on icon "Tamamlamak" at bounding box center [661, 252] width 17 height 17
drag, startPoint x: 209, startPoint y: 214, endPoint x: 308, endPoint y: 205, distance: 99.6
click at [232, 123] on body "Kavranabilir Matematik Etkinlikleri Başlayın Etkinlik Bankası Atanan İş Sınıfla…" at bounding box center [447, 192] width 894 height 385
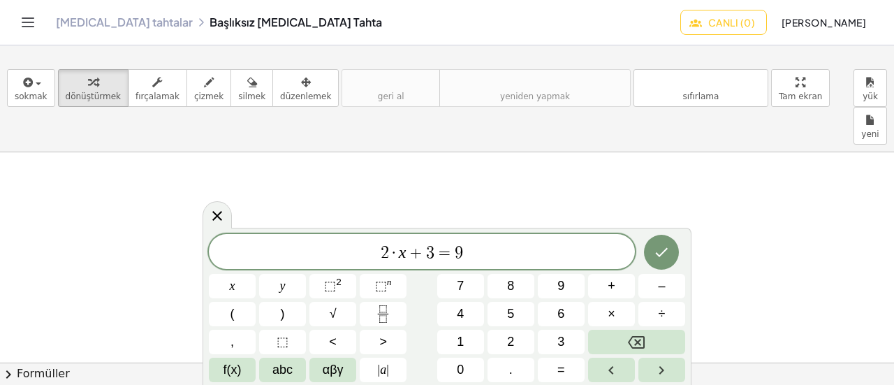
drag, startPoint x: 427, startPoint y: 306, endPoint x: 478, endPoint y: 195, distance: 122.1
click at [464, 172] on body "Kavranabilir Matematik Etkinlikleri Başlayın Etkinlik Bankası Atanan İş Sınıfla…" at bounding box center [447, 192] width 894 height 385
click at [666, 262] on button "Tamamlamak" at bounding box center [661, 252] width 35 height 35
click at [216, 212] on icon at bounding box center [217, 215] width 17 height 17
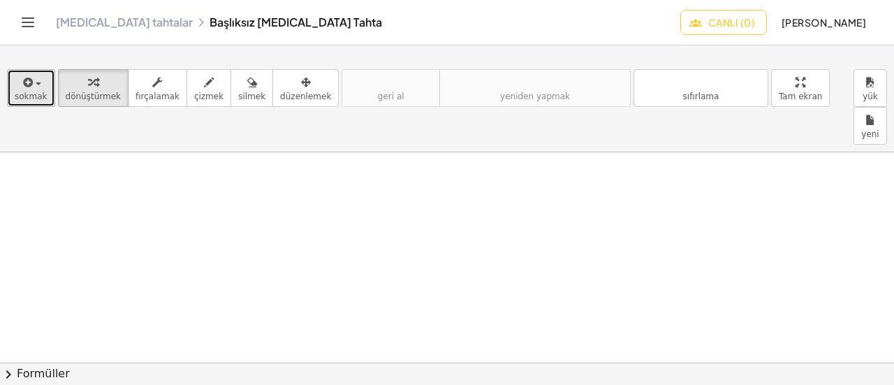
click at [36, 87] on div "button" at bounding box center [31, 81] width 33 height 17
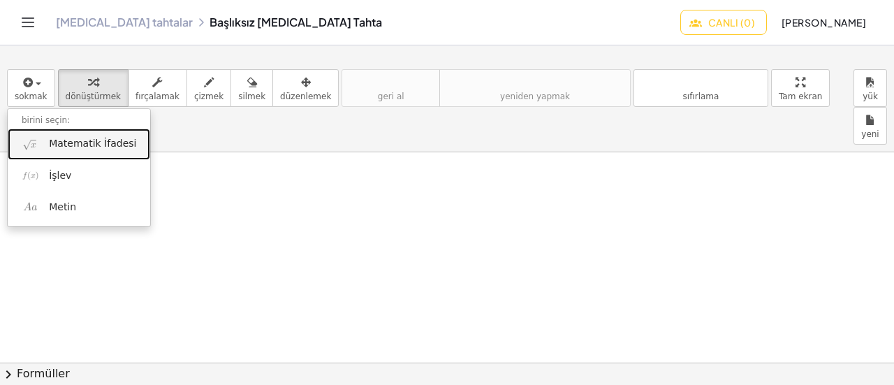
click at [50, 143] on font "Matematik İfadesi" at bounding box center [92, 143] width 87 height 11
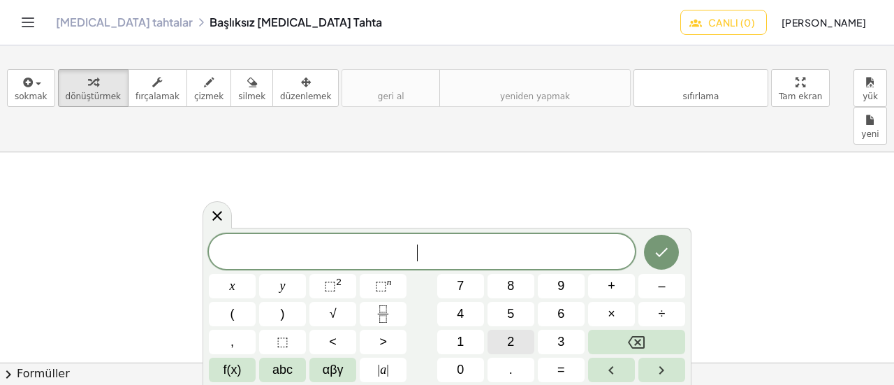
click at [512, 338] on span "2" at bounding box center [510, 341] width 7 height 19
click at [273, 368] on span "abc" at bounding box center [282, 369] width 20 height 19
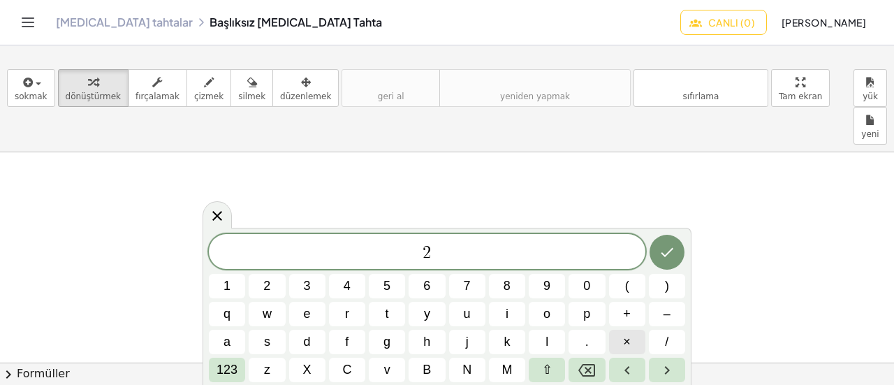
click at [624, 343] on span "×" at bounding box center [627, 341] width 8 height 19
click at [309, 361] on span "X" at bounding box center [307, 369] width 8 height 19
click at [625, 319] on span "+" at bounding box center [627, 313] width 8 height 19
click at [556, 283] on button "9" at bounding box center [546, 286] width 36 height 24
click at [230, 362] on button "123" at bounding box center [227, 369] width 36 height 24
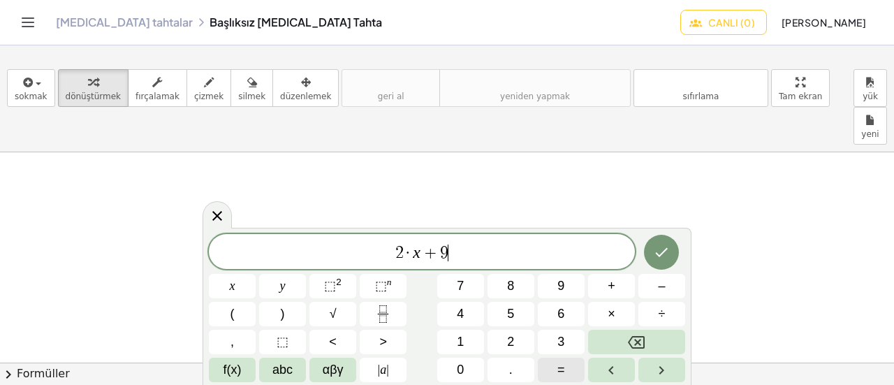
click at [550, 361] on button "=" at bounding box center [561, 369] width 47 height 24
click at [510, 343] on span "2" at bounding box center [510, 341] width 7 height 19
click at [470, 273] on div "2 · x + 9 = 2 ​ x y ⬚ 2 ⬚ n 7 8 9 + – ( ) √ 4 5 6 × ÷ , ⬚ < > 1 2 3 f(x) abc αβ…" at bounding box center [447, 308] width 476 height 148
click at [456, 292] on button "7" at bounding box center [460, 286] width 47 height 24
click at [662, 255] on icon "Tamamlamak" at bounding box center [661, 252] width 17 height 17
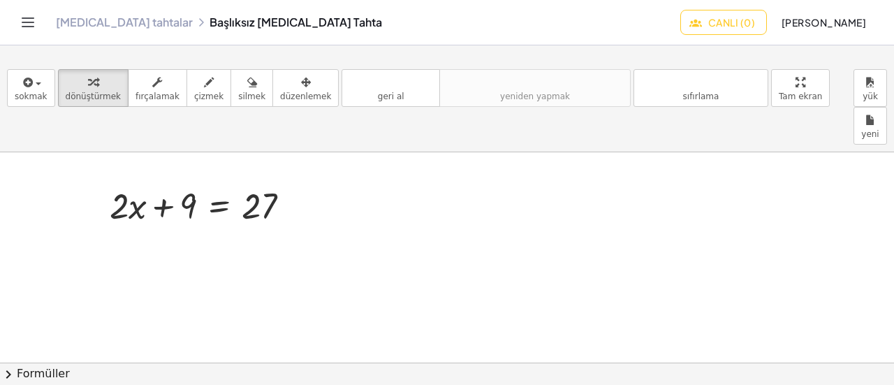
click at [379, 29] on div "[MEDICAL_DATA] tahtalar Başlıksız [MEDICAL_DATA] Tahta" at bounding box center [368, 22] width 624 height 14
drag, startPoint x: 237, startPoint y: 172, endPoint x: 283, endPoint y: 212, distance: 61.3
click at [292, 181] on div at bounding box center [206, 204] width 206 height 47
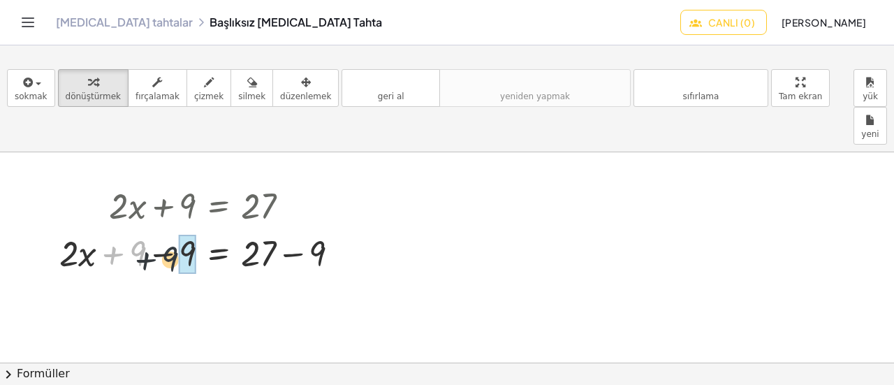
drag, startPoint x: 144, startPoint y: 213, endPoint x: 177, endPoint y: 218, distance: 34.0
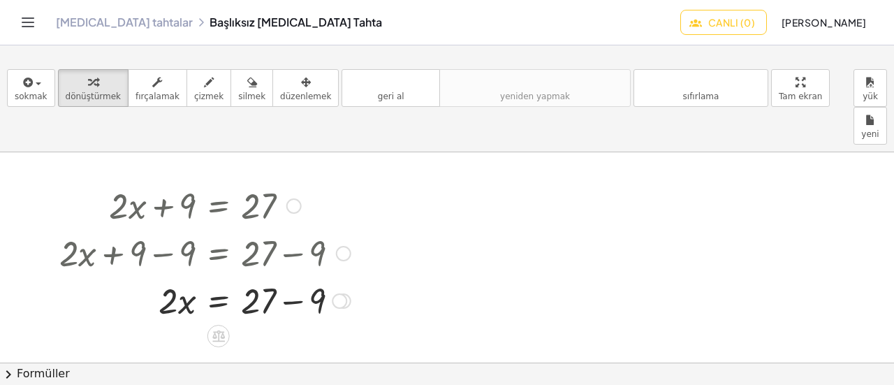
click at [261, 228] on div at bounding box center [204, 251] width 305 height 47
drag, startPoint x: 316, startPoint y: 258, endPoint x: 261, endPoint y: 260, distance: 55.2
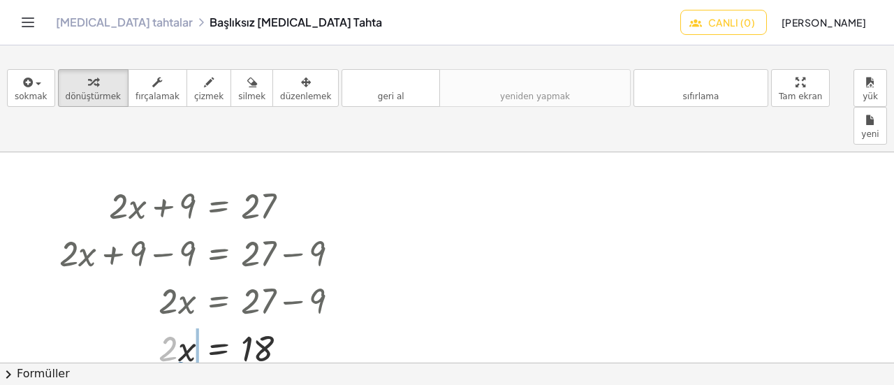
drag, startPoint x: 173, startPoint y: 313, endPoint x: 184, endPoint y: 338, distance: 27.5
drag, startPoint x: 190, startPoint y: 311, endPoint x: 275, endPoint y: 341, distance: 90.3
drag, startPoint x: 179, startPoint y: 330, endPoint x: 187, endPoint y: 314, distance: 18.1
click at [193, 312] on div at bounding box center [204, 347] width 305 height 70
drag, startPoint x: 262, startPoint y: 308, endPoint x: 265, endPoint y: 290, distance: 18.4
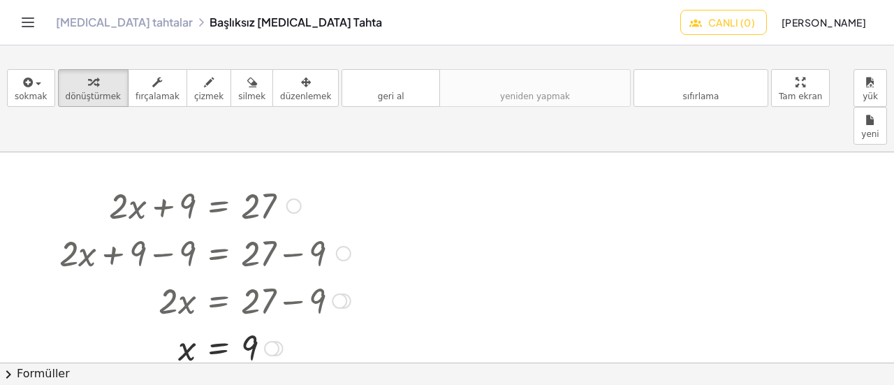
drag, startPoint x: 420, startPoint y: 319, endPoint x: 50, endPoint y: 117, distance: 421.7
click at [50, 117] on div at bounding box center [447, 113] width 894 height 995
